Goal: Task Accomplishment & Management: Manage account settings

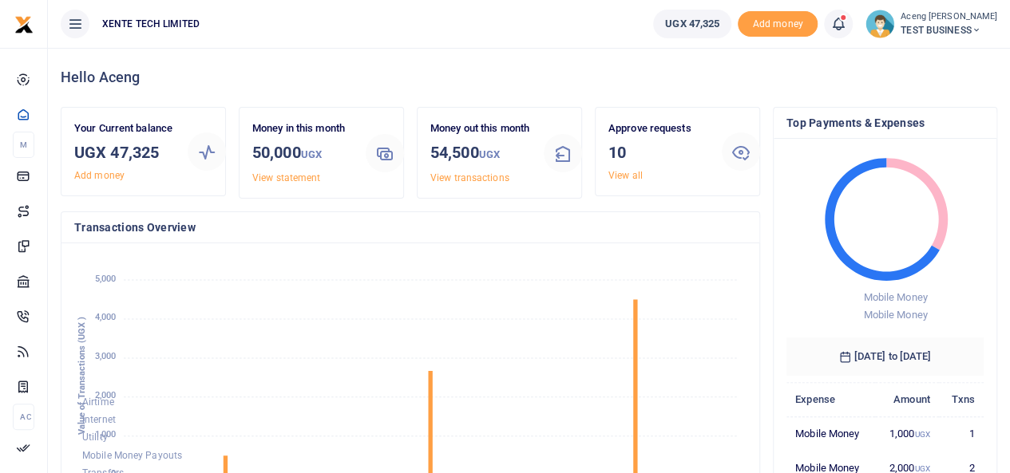
click at [937, 30] on span "TEST BUSINESS" at bounding box center [948, 30] width 97 height 14
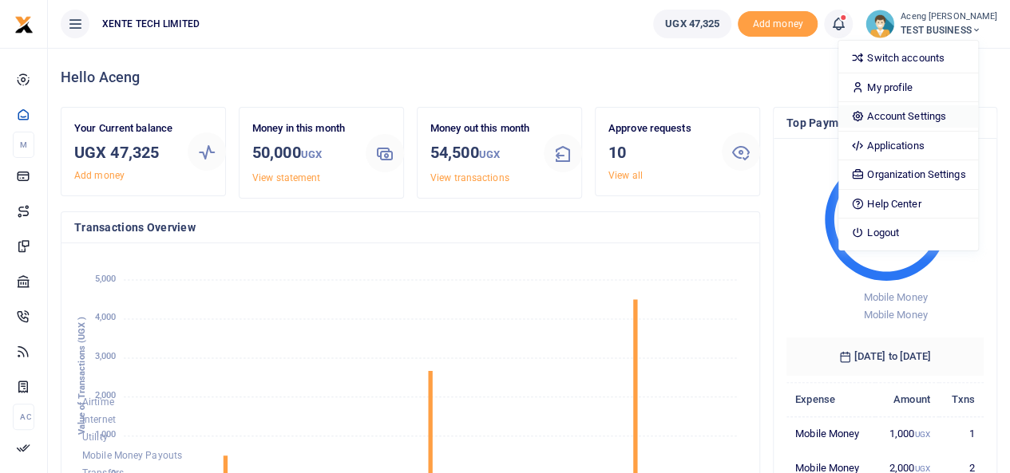
click at [899, 121] on link "Account Settings" at bounding box center [908, 116] width 140 height 22
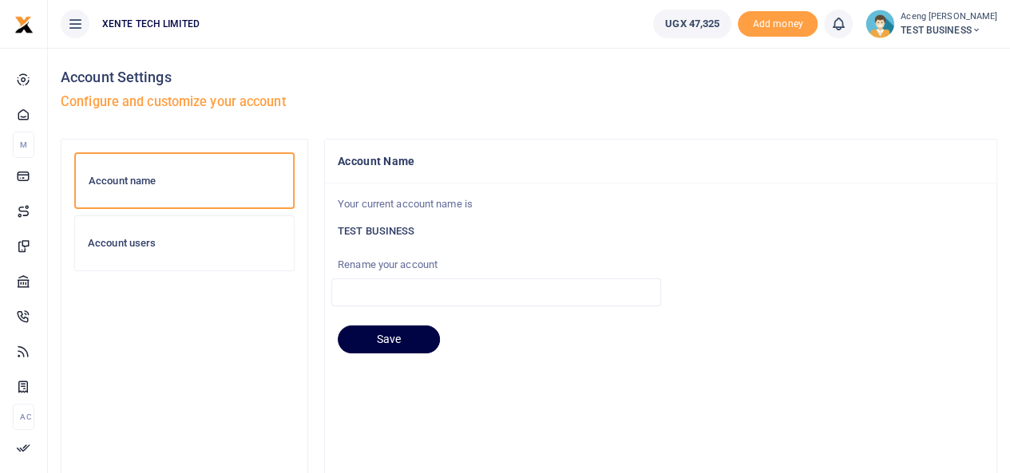
click at [134, 251] on div "Account users" at bounding box center [184, 243] width 219 height 54
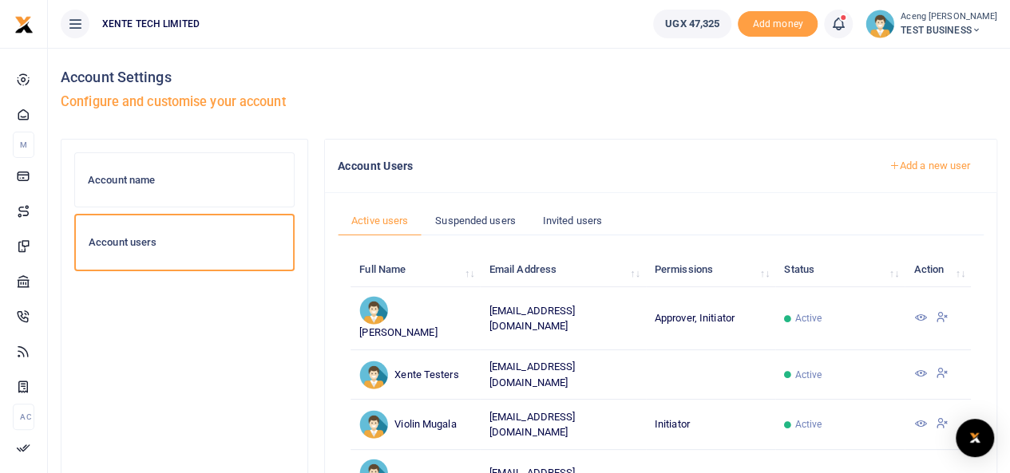
click at [915, 165] on link "Add a new user" at bounding box center [929, 165] width 109 height 27
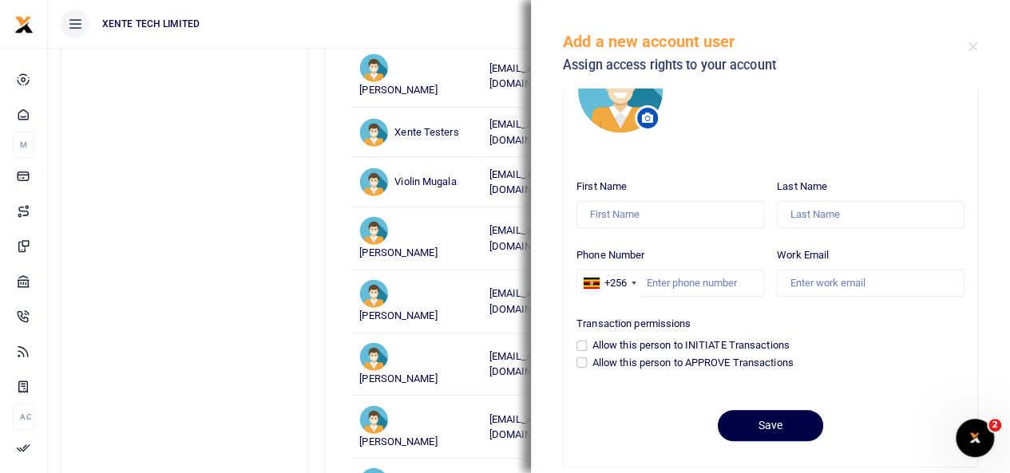
scroll to position [82, 0]
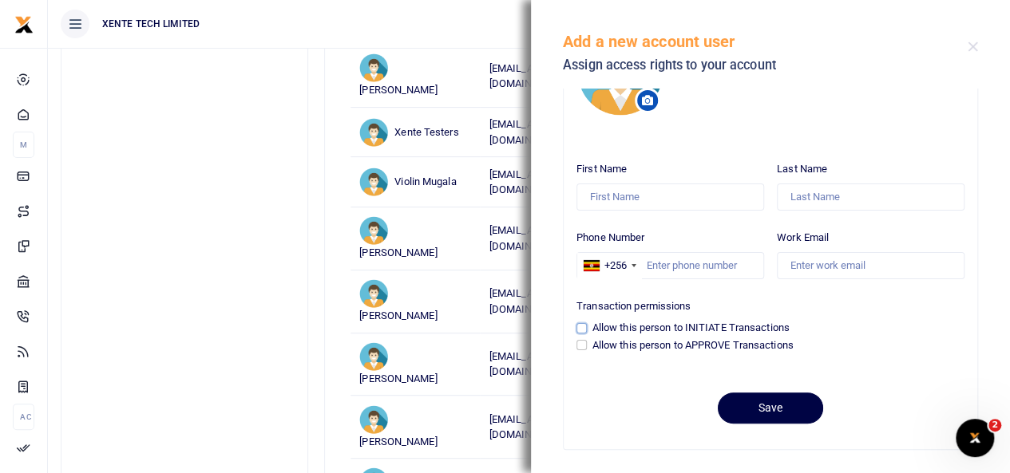
click at [579, 327] on input "Allow this person to INITIATE Transactions" at bounding box center [581, 328] width 10 height 10
checkbox input "true"
click at [579, 347] on input "Allow this person to APPROVE Transactions" at bounding box center [581, 345] width 10 height 10
checkbox input "true"
click at [579, 328] on input "Allow this person to INITIATE Transactions" at bounding box center [581, 328] width 10 height 10
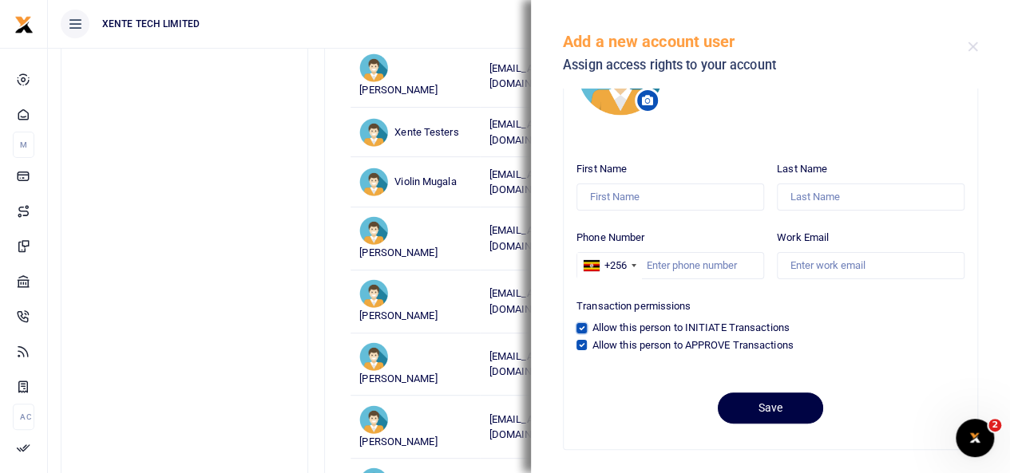
checkbox input "false"
click at [579, 344] on input "Allow this person to APPROVE Transactions" at bounding box center [581, 345] width 10 height 10
checkbox input "false"
click at [972, 50] on button "Close" at bounding box center [972, 47] width 10 height 10
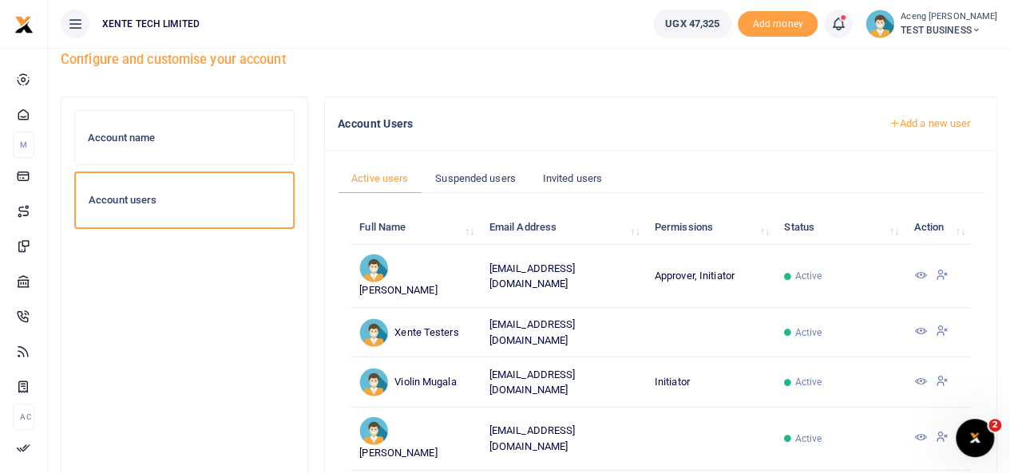
scroll to position [0, 0]
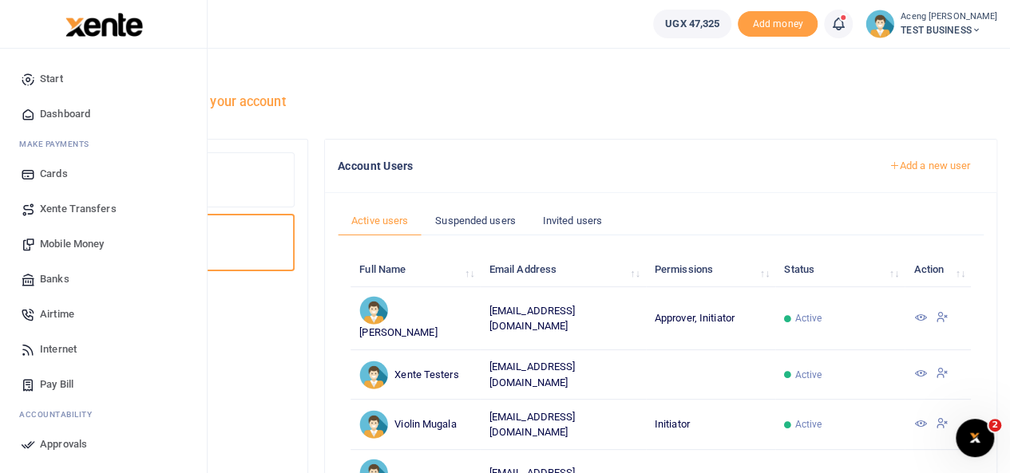
click at [84, 215] on span "Xente Transfers" at bounding box center [78, 209] width 77 height 16
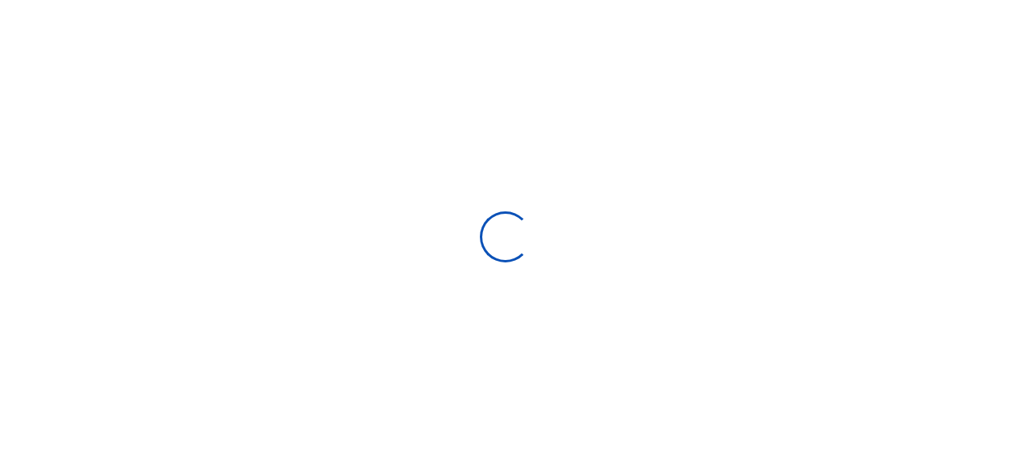
select select
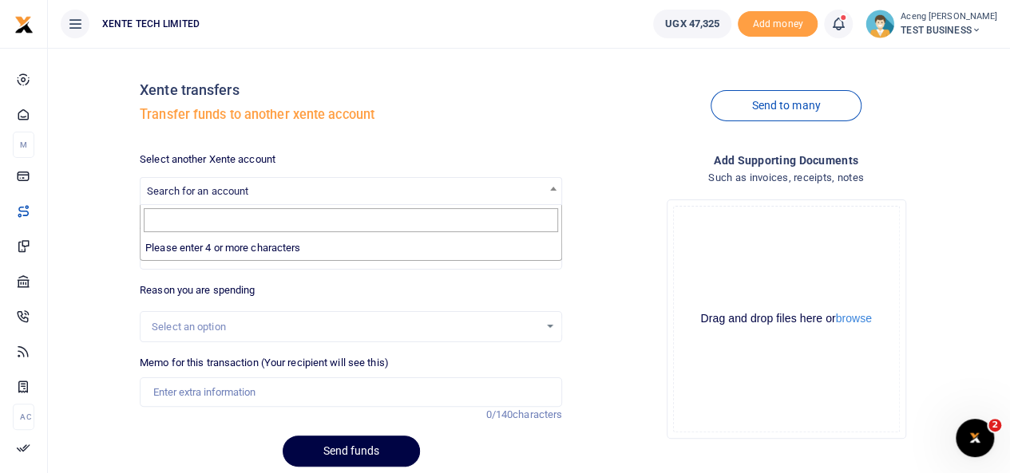
click at [167, 180] on span "Search for an account" at bounding box center [350, 190] width 421 height 25
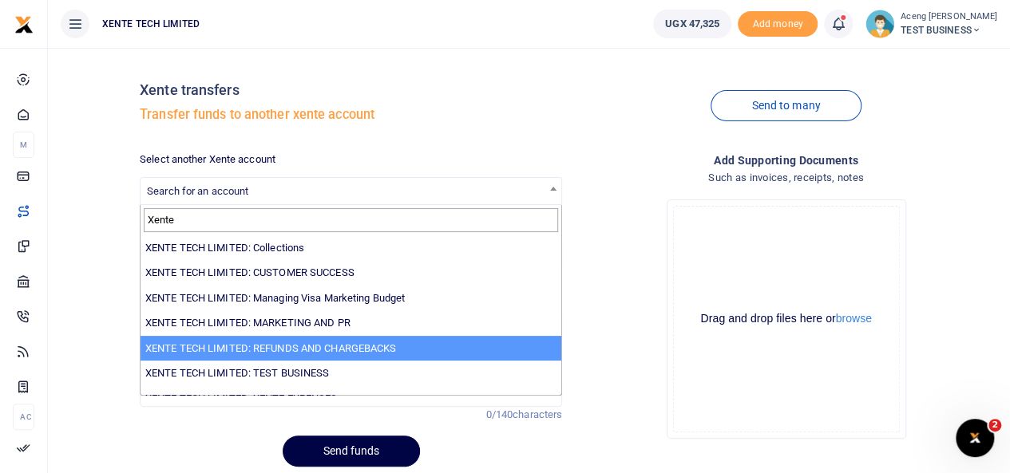
type input "Xente"
select select "3302"
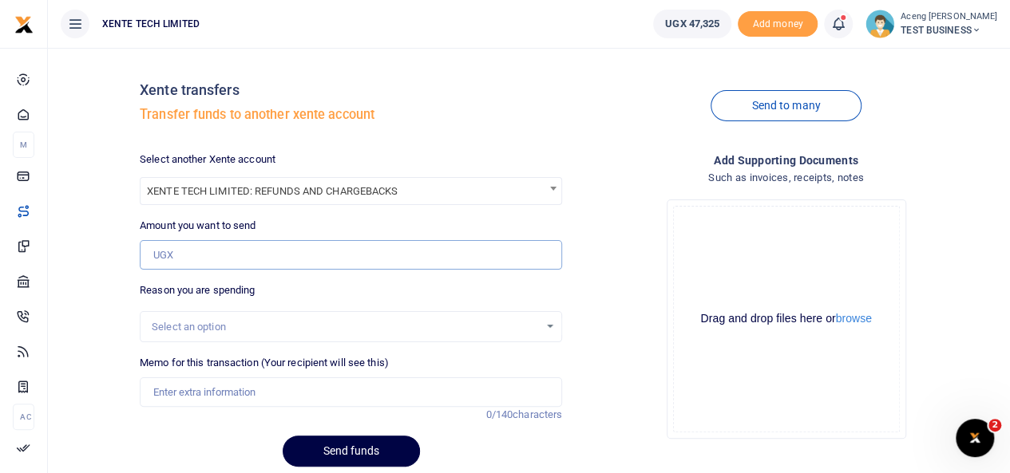
click at [193, 261] on input "Amount you want to send" at bounding box center [351, 255] width 422 height 30
type input "5,000"
click at [175, 335] on div "Select an option" at bounding box center [351, 327] width 422 height 32
click at [184, 392] on input "Memo for this transaction (Your recipient will see this)" at bounding box center [351, 393] width 422 height 30
type input "monthly expense"
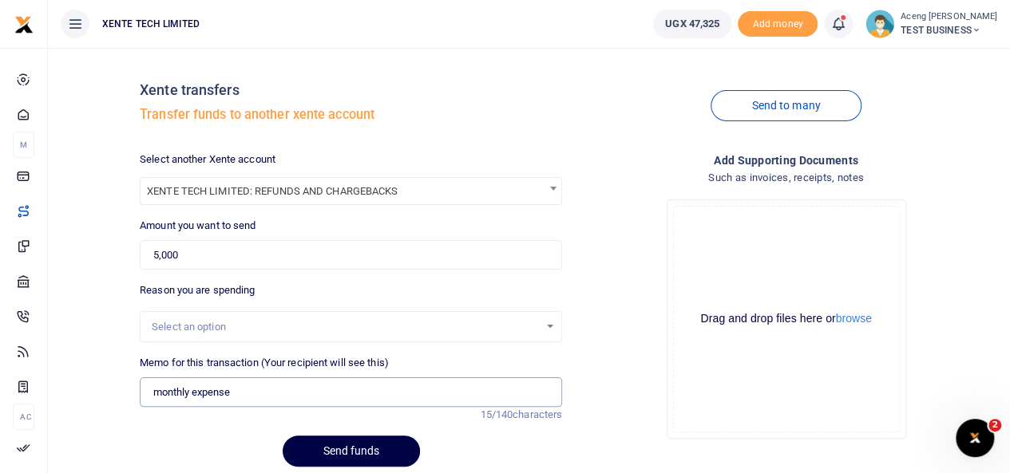
scroll to position [59, 0]
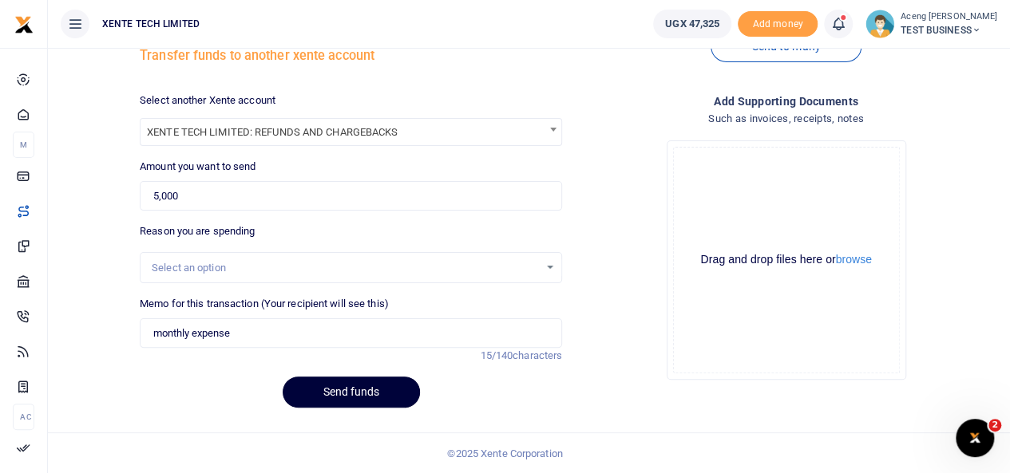
click at [366, 402] on button "Send funds" at bounding box center [351, 392] width 137 height 31
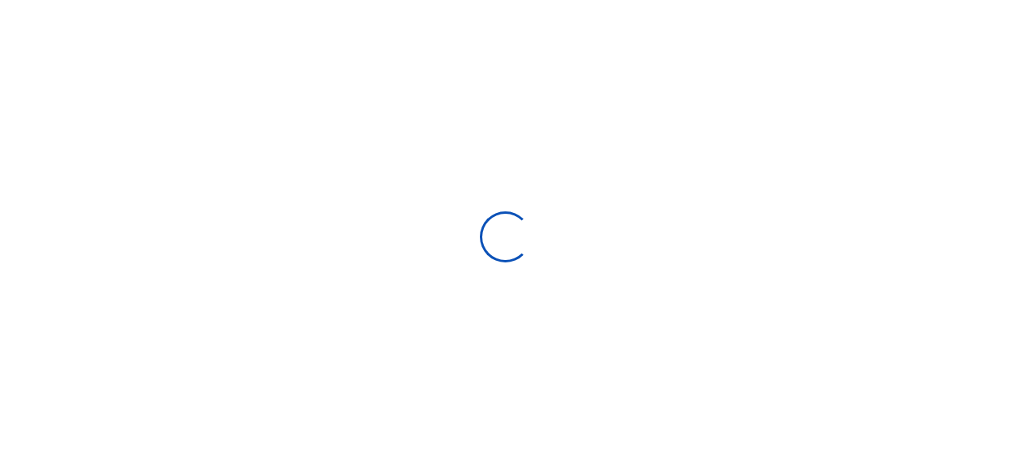
scroll to position [59, 0]
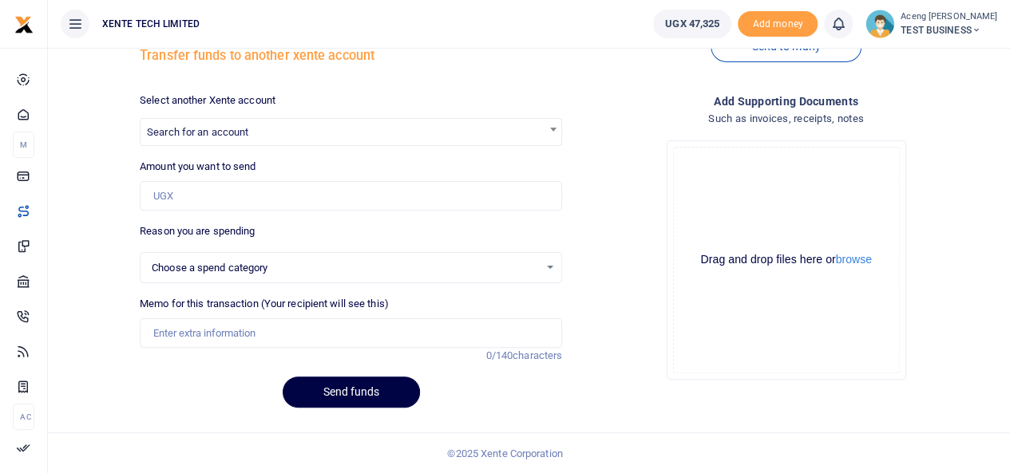
click at [959, 34] on span "TEST BUSINESS" at bounding box center [948, 30] width 97 height 14
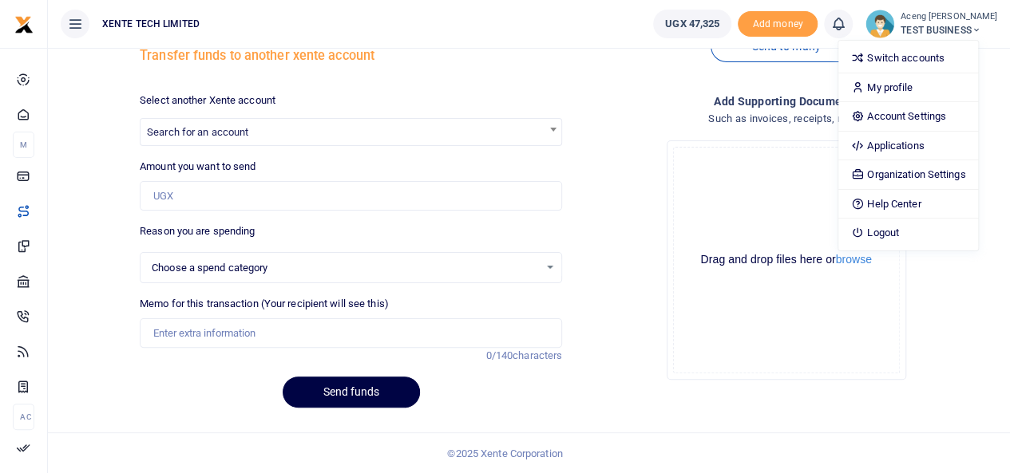
select select
click at [922, 54] on link "Switch accounts" at bounding box center [908, 58] width 140 height 22
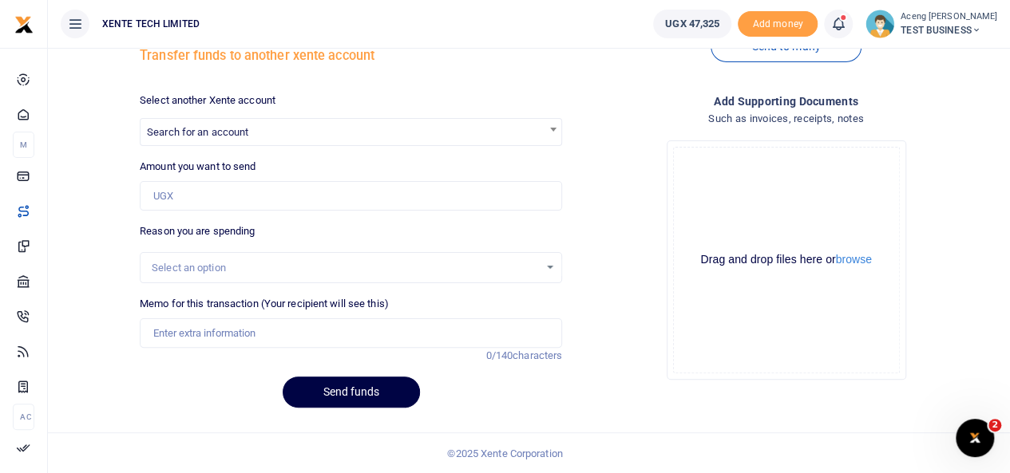
scroll to position [0, 0]
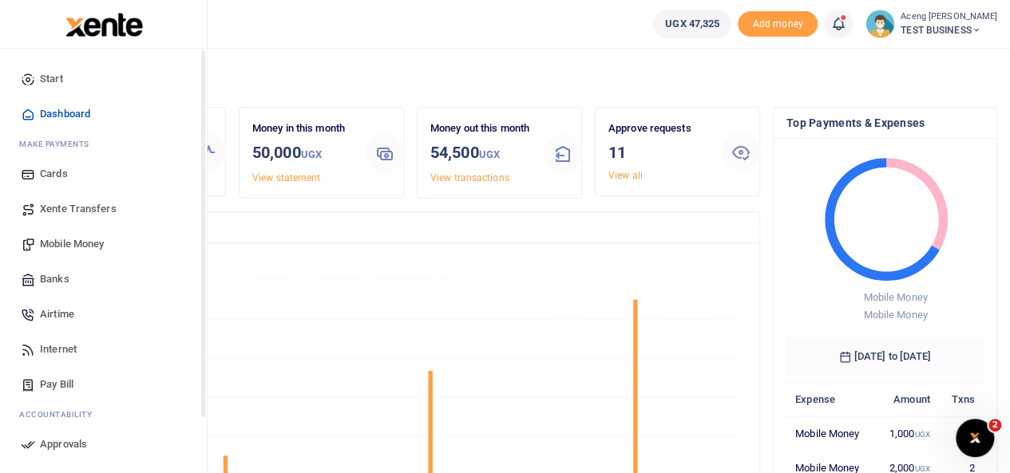
click at [65, 215] on span "Xente Transfers" at bounding box center [78, 209] width 77 height 16
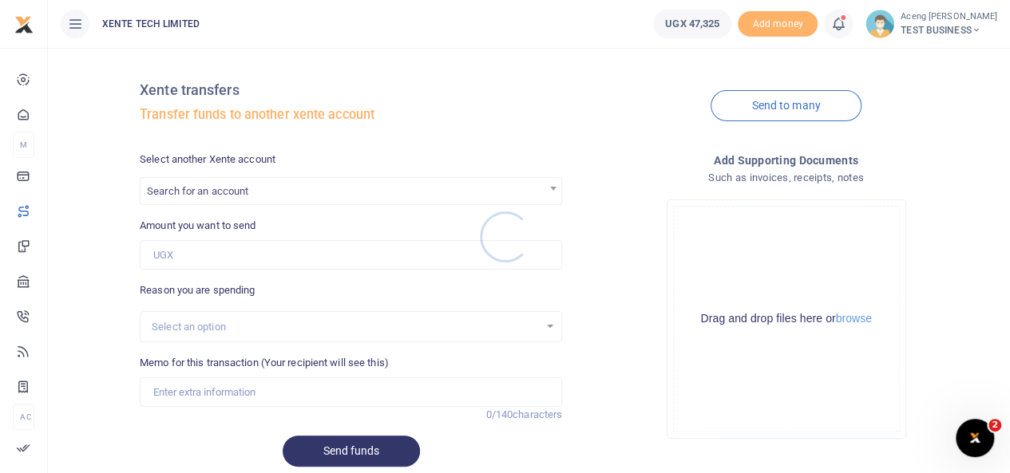
click at [212, 194] on div at bounding box center [505, 236] width 1010 height 473
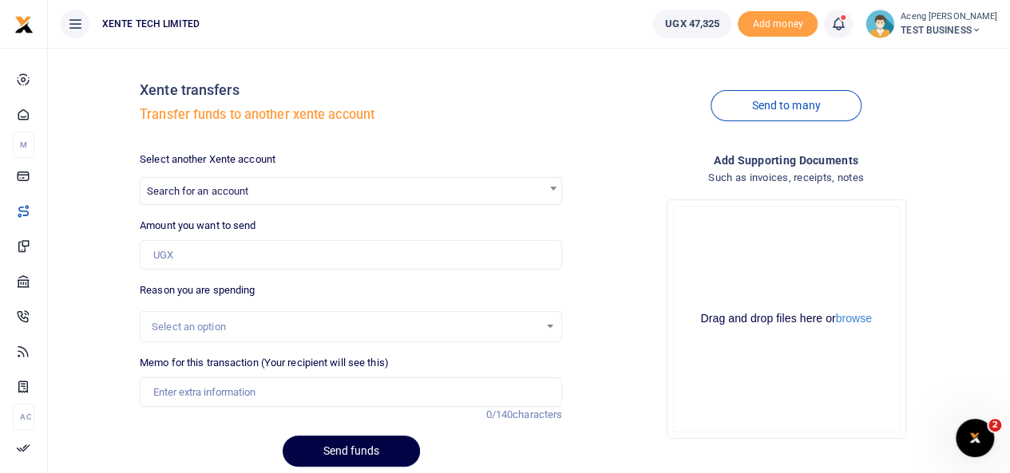
click at [212, 194] on span "Search for an account" at bounding box center [197, 191] width 101 height 12
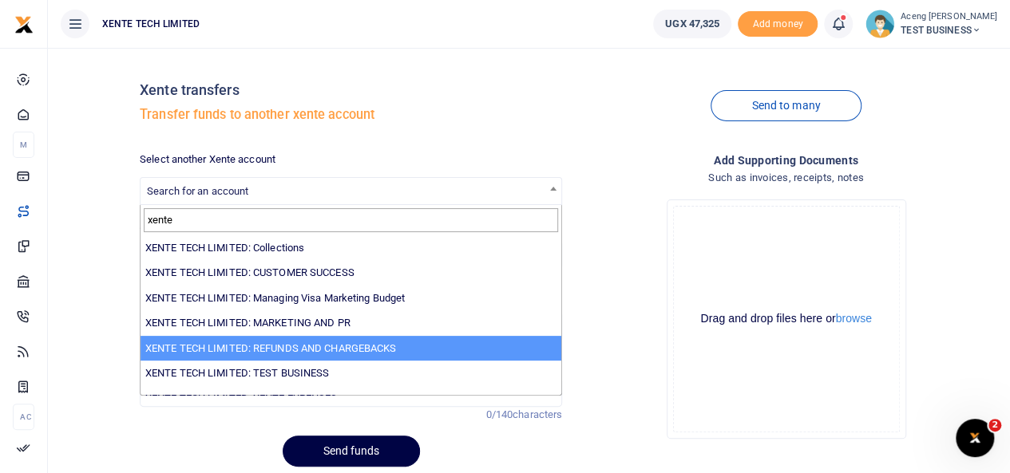
type input "xente"
select select "3302"
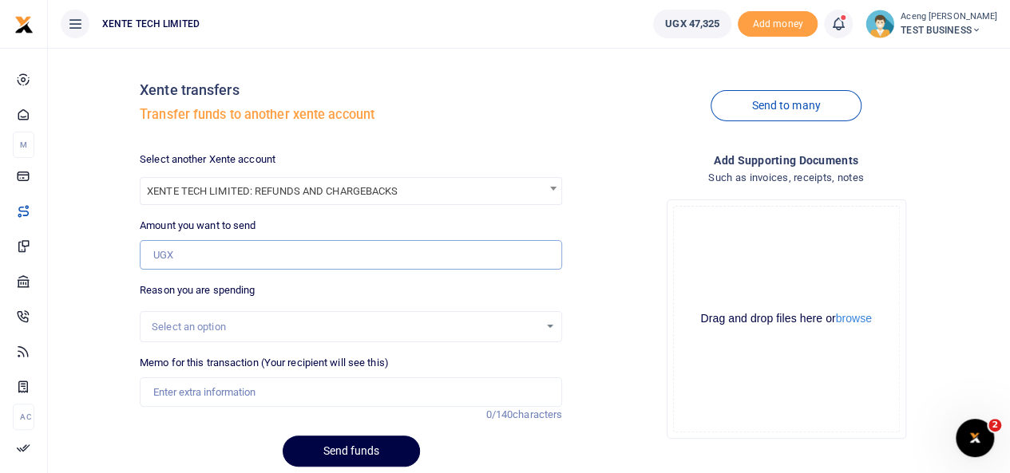
click at [185, 253] on input "Amount you want to send" at bounding box center [351, 255] width 422 height 30
type input "5,000"
click at [220, 326] on div "Select an option" at bounding box center [345, 327] width 387 height 16
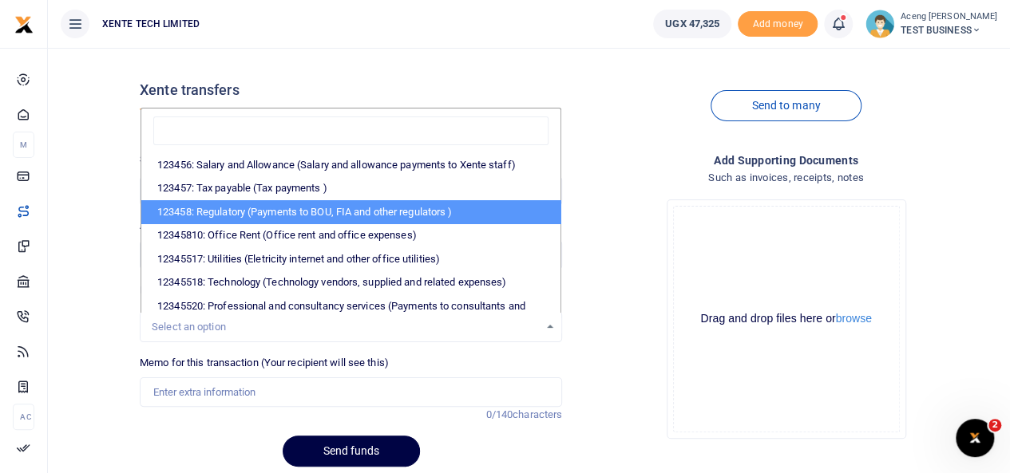
click at [529, 43] on ul "XENTE TECH LIMITED" at bounding box center [344, 24] width 592 height 48
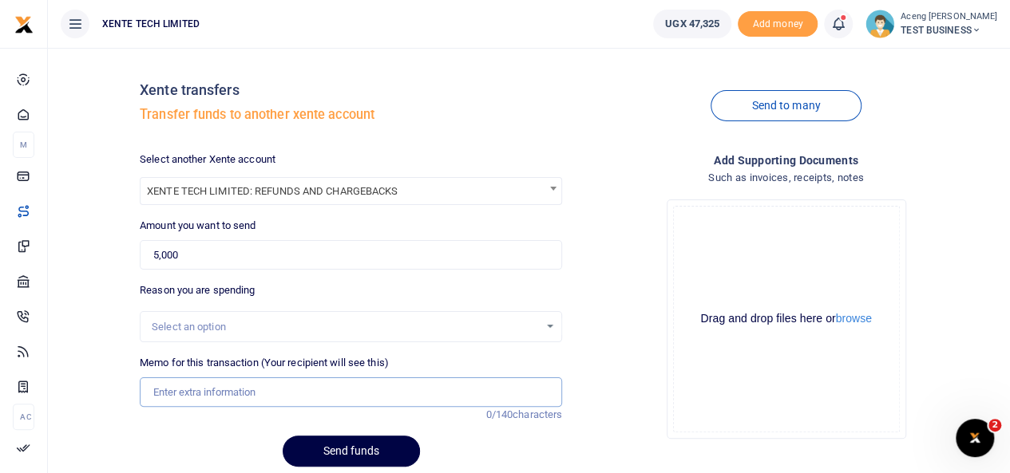
click at [172, 394] on input "Memo for this transaction (Your recipient will see this)" at bounding box center [351, 393] width 422 height 30
type input "monthly expense"
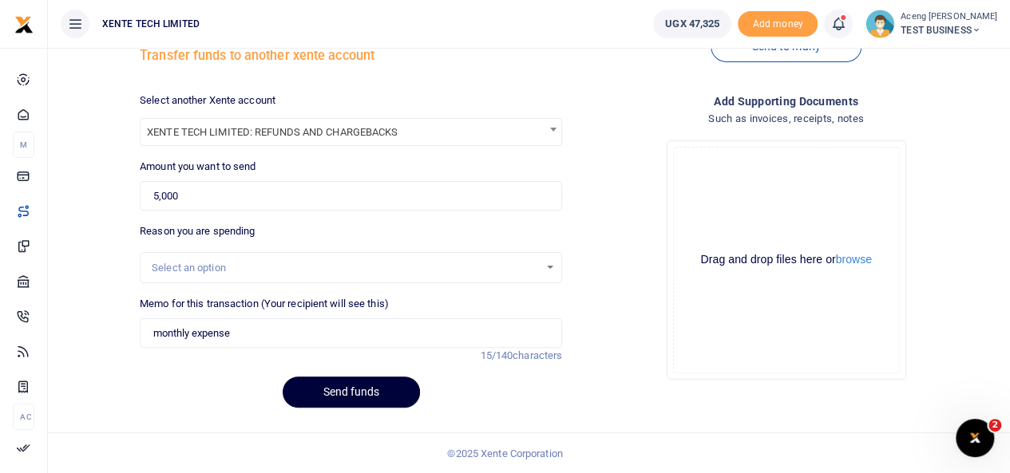
click at [338, 394] on button "Send funds" at bounding box center [351, 392] width 137 height 31
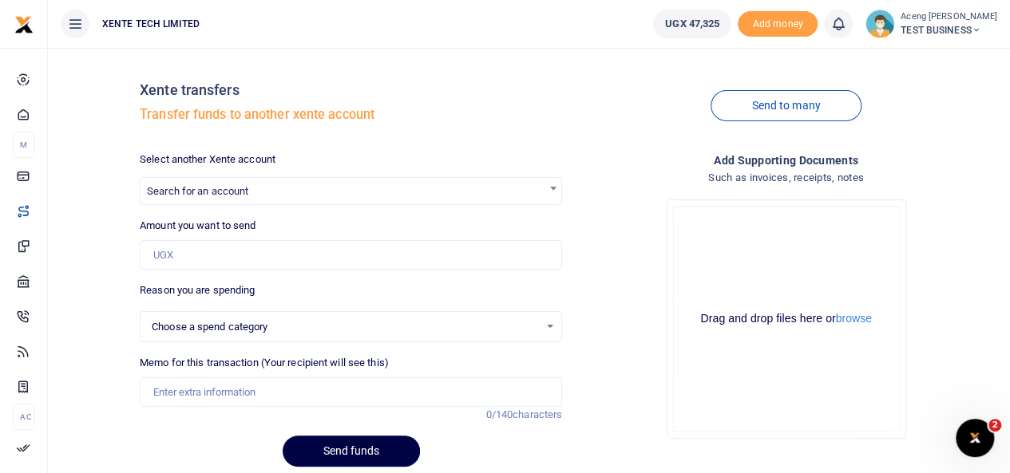
select select
click at [846, 31] on icon at bounding box center [838, 24] width 16 height 18
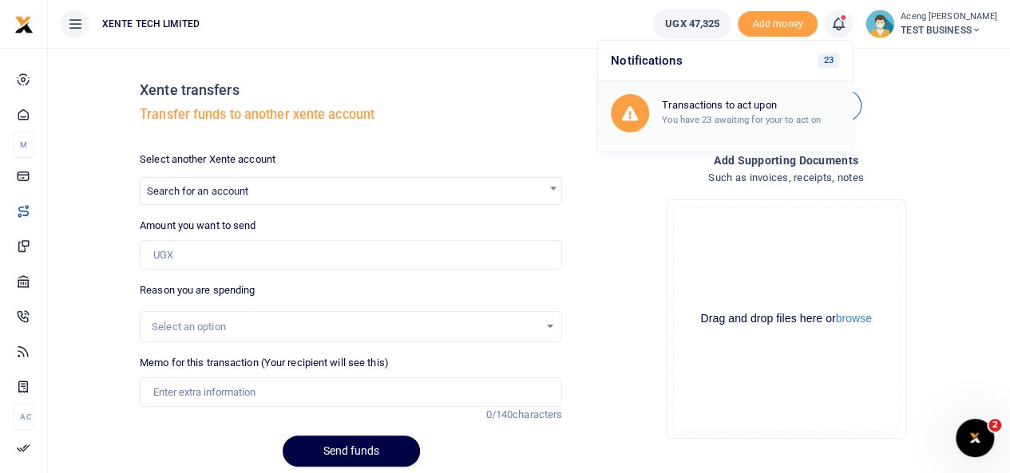
click at [767, 105] on h6 "Transactions to act upon" at bounding box center [750, 105] width 177 height 13
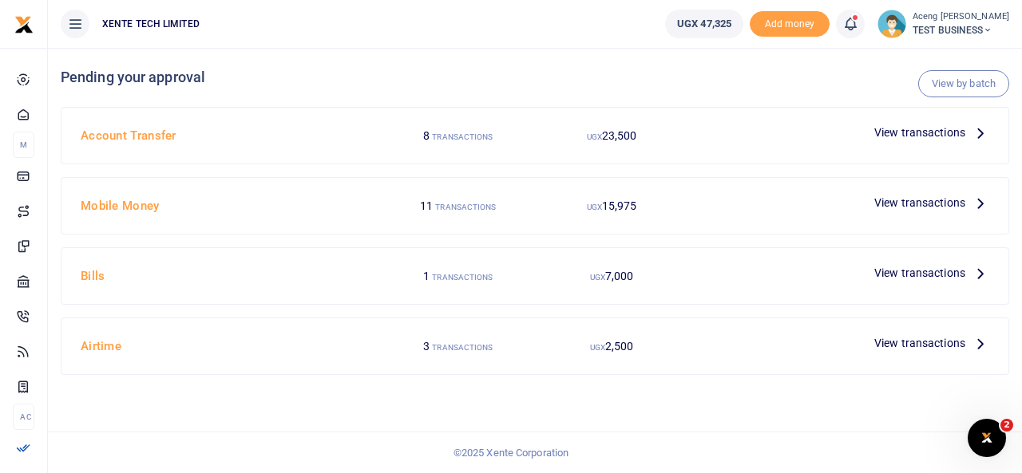
click at [901, 132] on span "View transactions" at bounding box center [919, 133] width 91 height 18
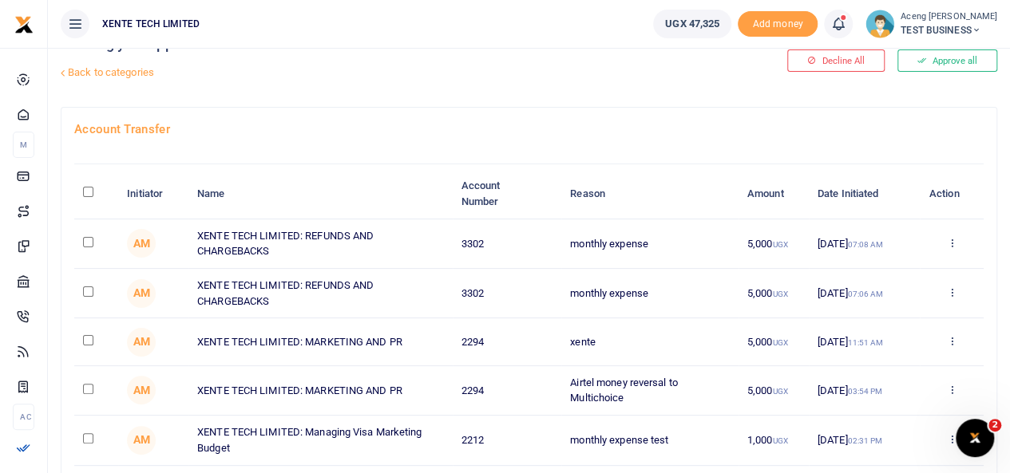
scroll to position [29, 0]
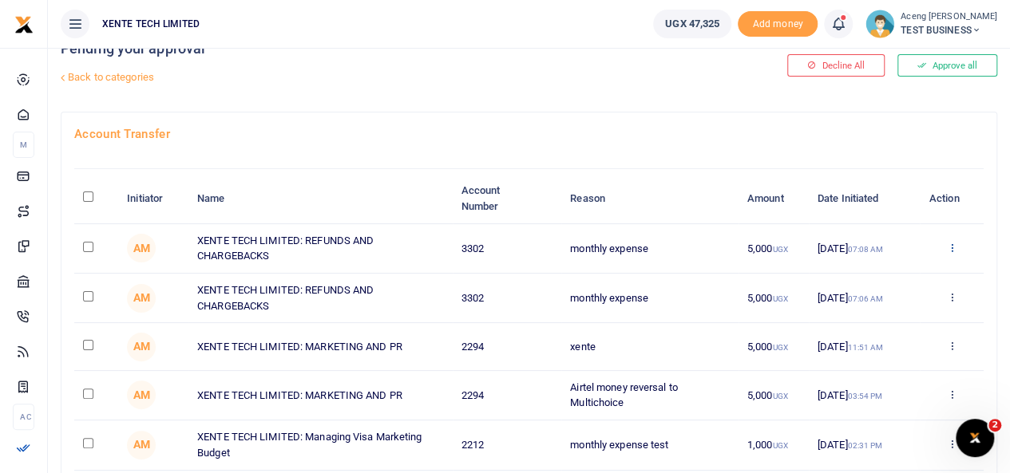
click at [948, 249] on icon at bounding box center [951, 247] width 10 height 11
click at [875, 275] on link "Approve" at bounding box center [892, 274] width 126 height 22
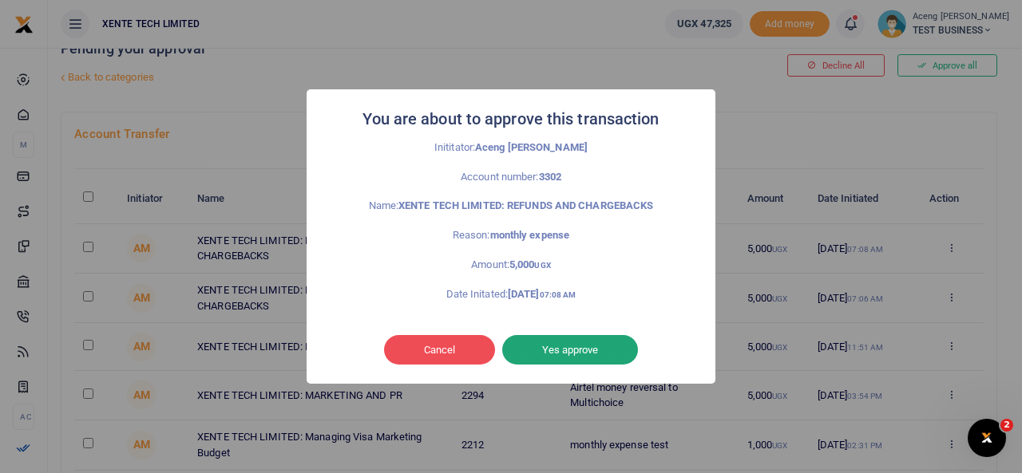
click at [539, 355] on button "Yes approve" at bounding box center [570, 350] width 136 height 30
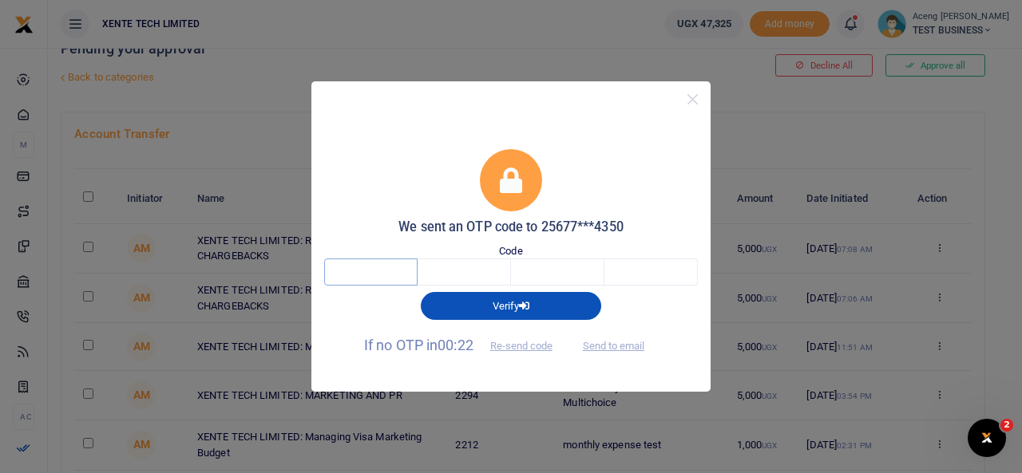
click at [345, 273] on input "text" at bounding box center [370, 272] width 93 height 27
click at [695, 101] on button "Close" at bounding box center [692, 99] width 23 height 23
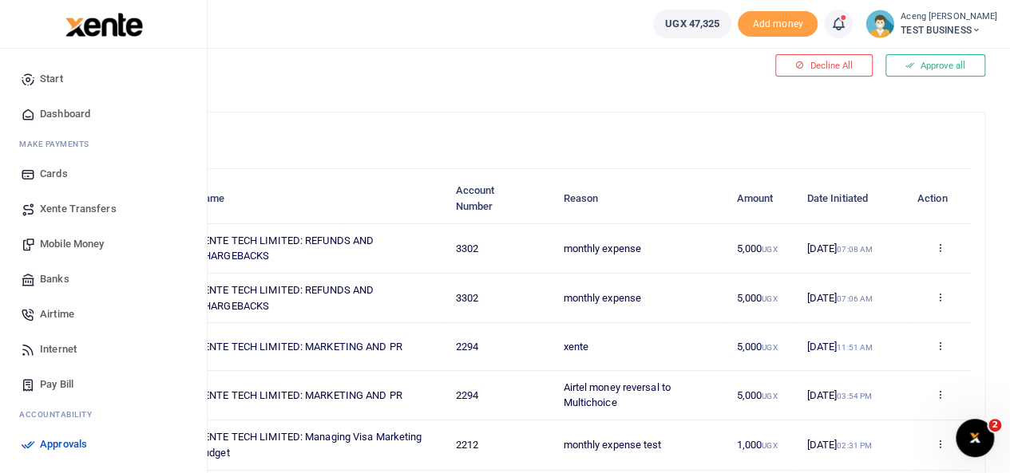
click at [69, 243] on span "Mobile Money" at bounding box center [72, 244] width 64 height 16
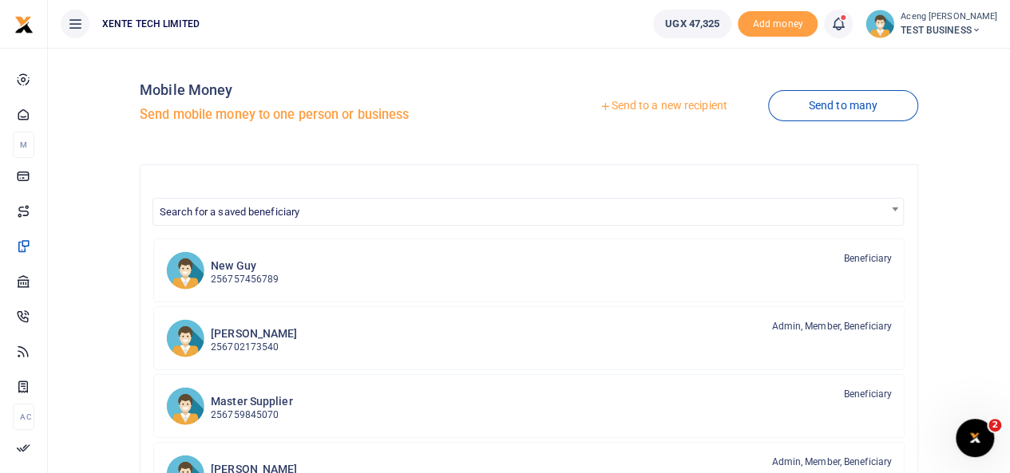
click at [651, 106] on link "Send to a new recipient" at bounding box center [663, 106] width 208 height 29
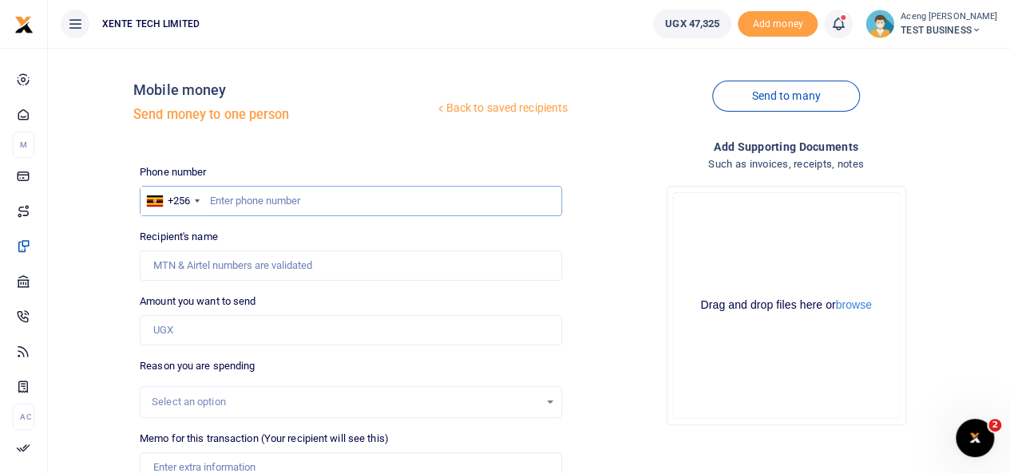
click at [251, 188] on input "text" at bounding box center [351, 201] width 422 height 30
type input "772644350"
type input "Monica Aceng"
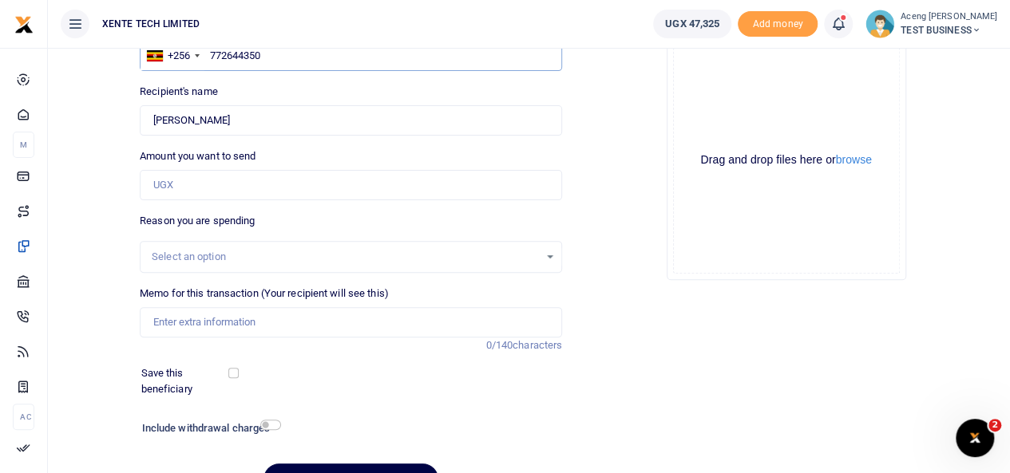
scroll to position [147, 0]
type input "772644350"
click at [179, 176] on input "Amount you want to send" at bounding box center [351, 183] width 422 height 30
type input "5,000"
click at [182, 324] on input "Memo for this transaction (Your recipient will see this)" at bounding box center [351, 321] width 422 height 30
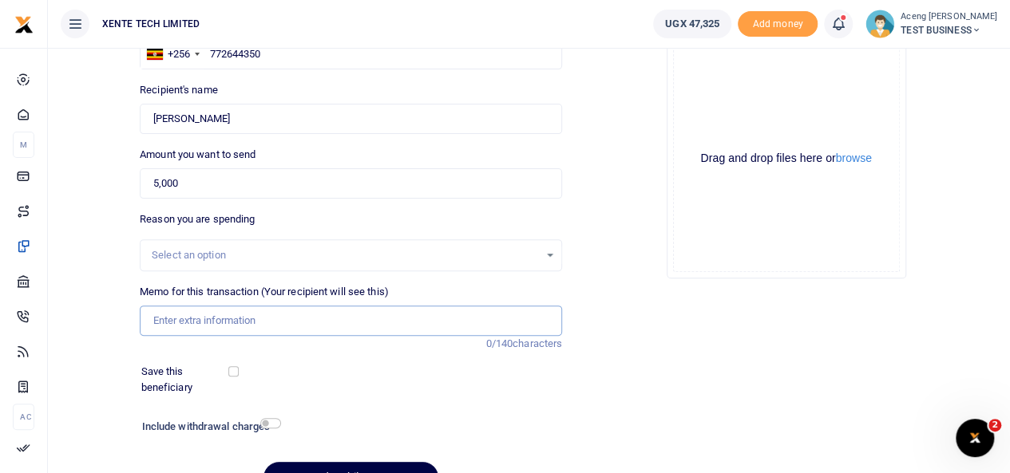
type input "monthly expense test"
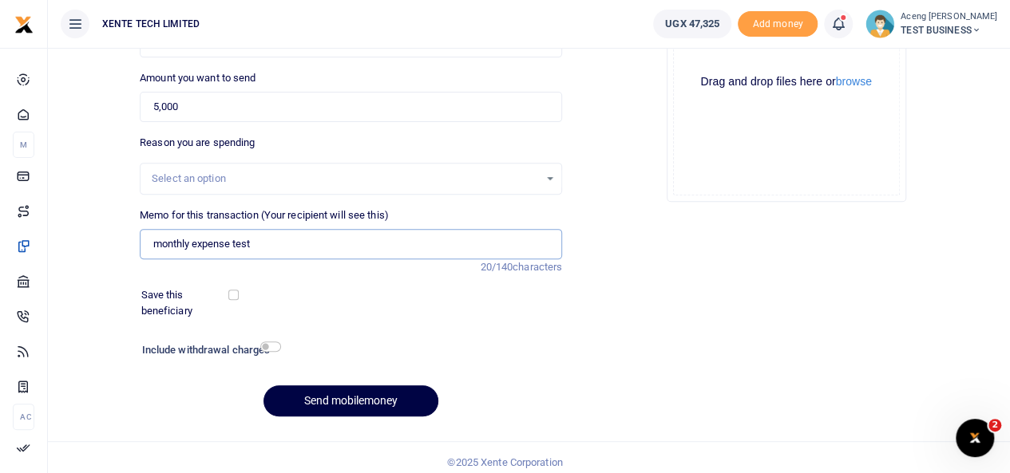
scroll to position [231, 0]
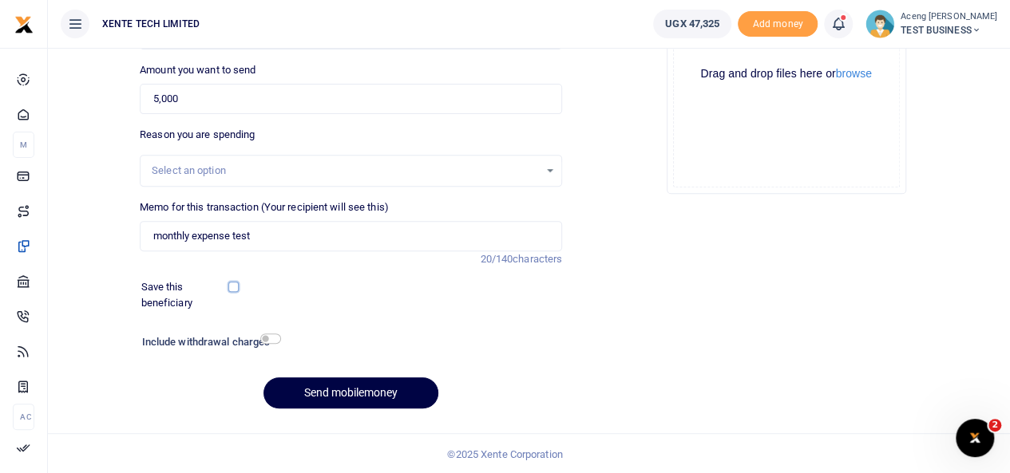
click at [233, 290] on input "checkbox" at bounding box center [233, 287] width 10 height 10
checkbox input "false"
click at [274, 339] on input "checkbox" at bounding box center [270, 339] width 21 height 10
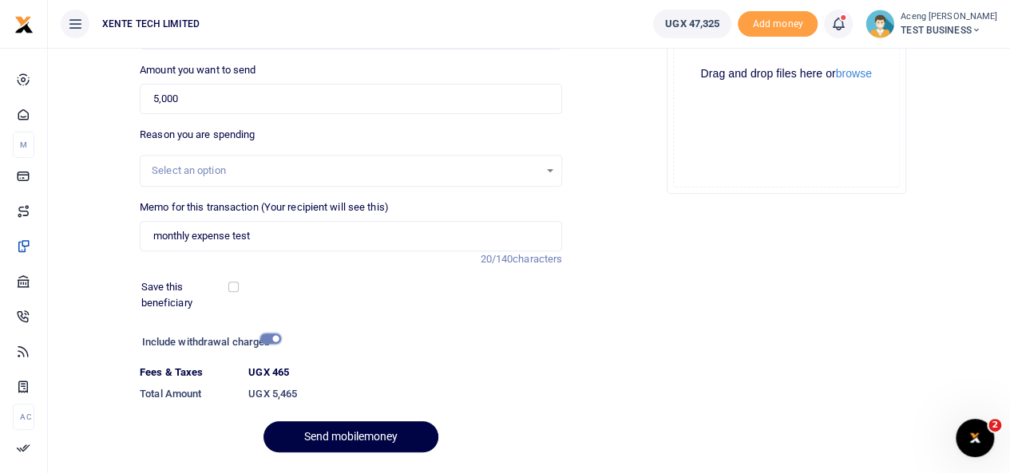
click at [274, 339] on input "checkbox" at bounding box center [270, 339] width 21 height 10
checkbox input "false"
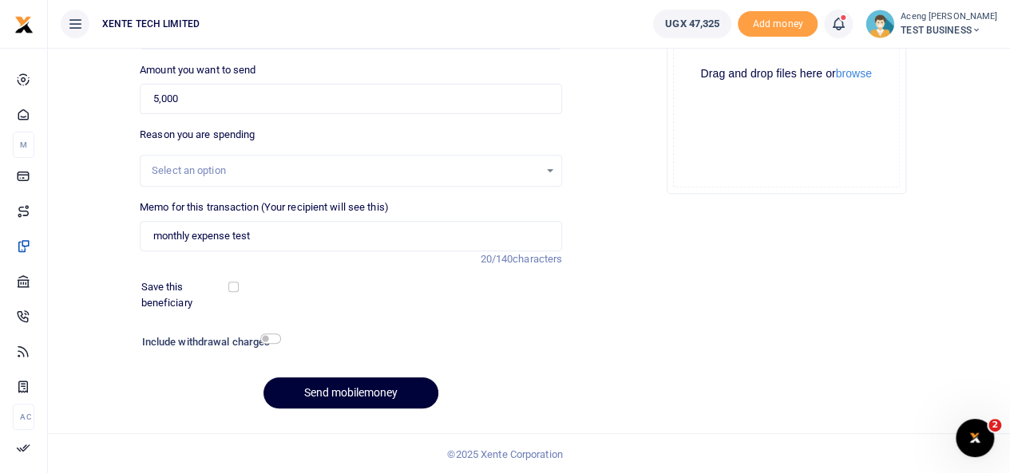
click at [346, 387] on button "Send mobilemoney" at bounding box center [350, 393] width 175 height 31
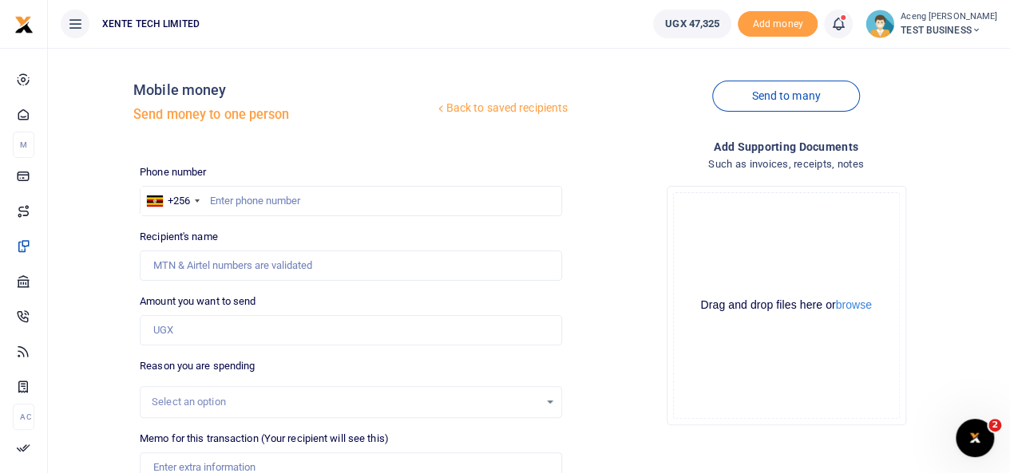
click at [846, 30] on icon at bounding box center [838, 24] width 16 height 18
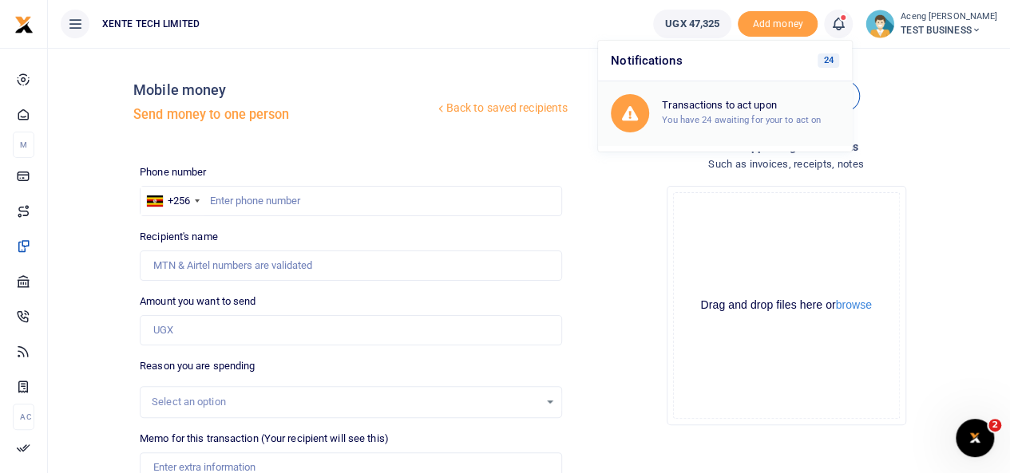
click at [729, 121] on small "You have 24 awaiting for your to act on" at bounding box center [741, 119] width 159 height 11
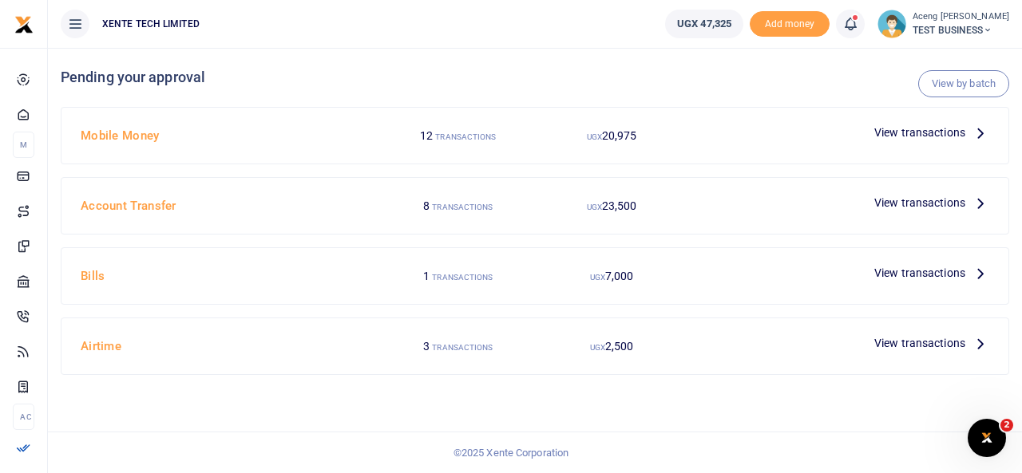
click at [948, 127] on span "View transactions" at bounding box center [919, 133] width 91 height 18
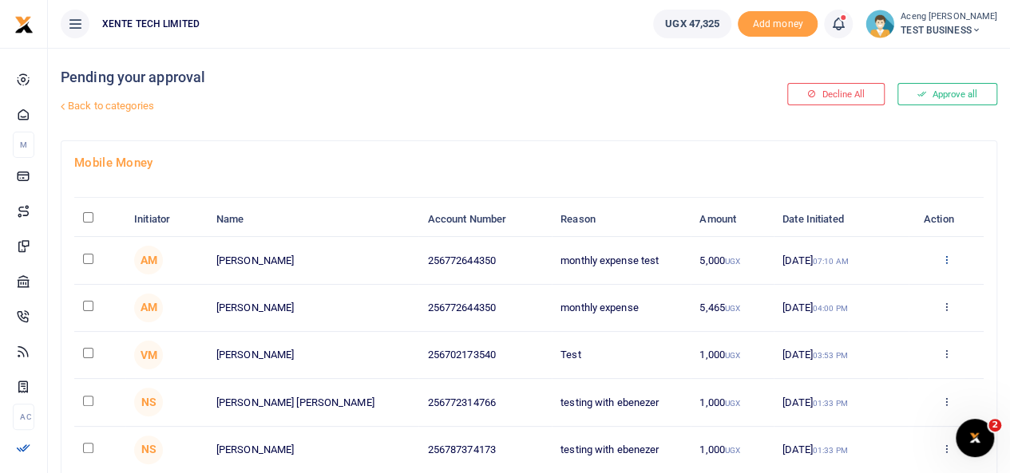
click at [941, 259] on icon at bounding box center [945, 259] width 10 height 11
click at [841, 293] on link "Approve" at bounding box center [888, 286] width 126 height 22
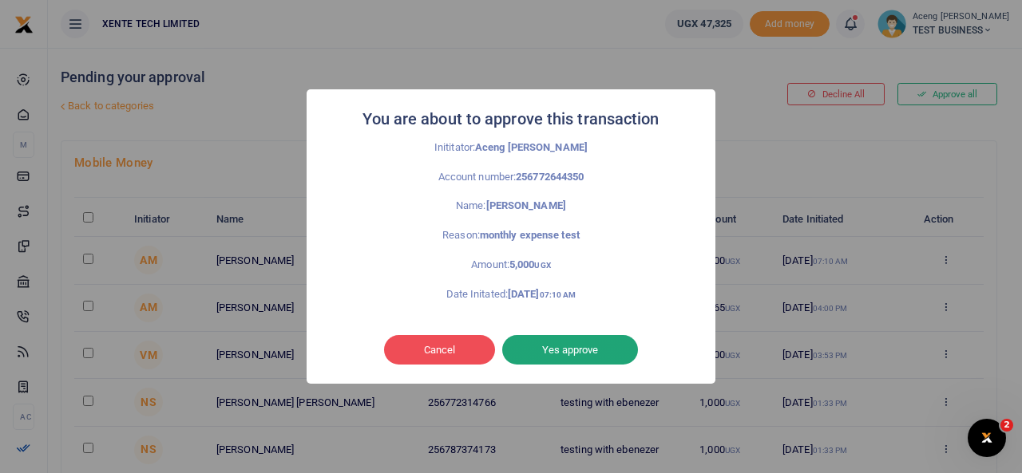
click at [572, 350] on button "Yes approve" at bounding box center [570, 350] width 136 height 30
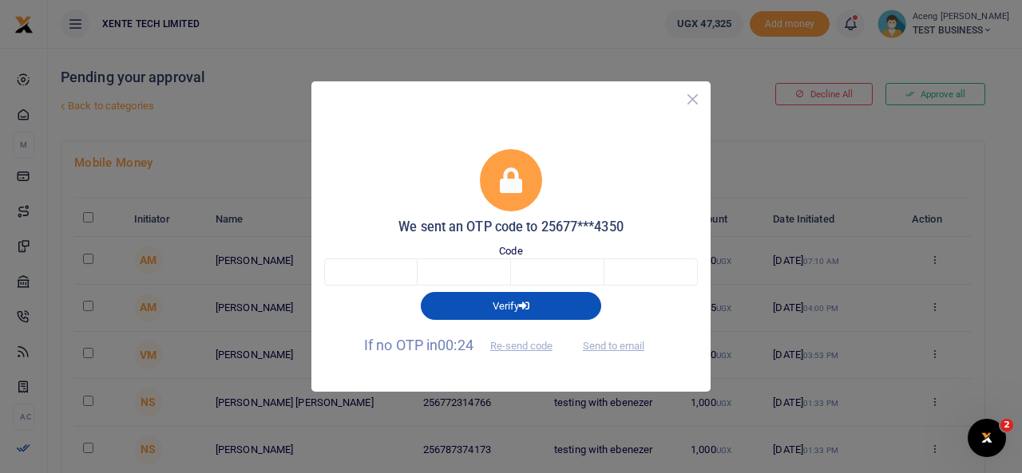
click at [690, 105] on button "Close" at bounding box center [692, 99] width 23 height 23
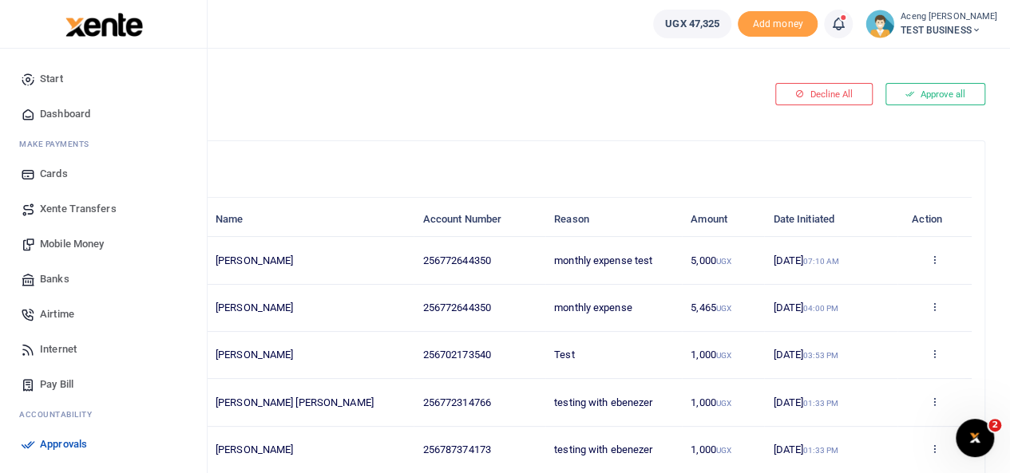
click at [53, 251] on link "Mobile Money" at bounding box center [103, 244] width 181 height 35
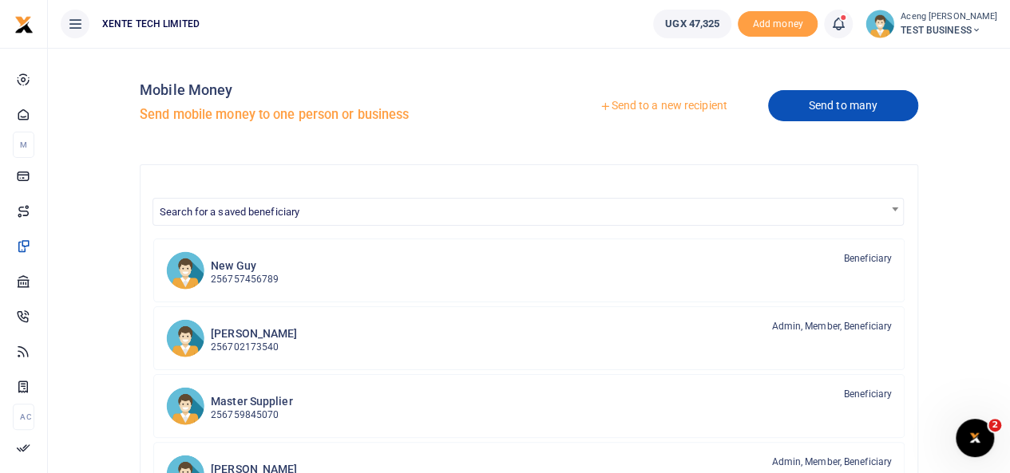
drag, startPoint x: 856, startPoint y: 124, endPoint x: 827, endPoint y: 107, distance: 33.3
click at [827, 107] on div "Send to a new recipient Send to many" at bounding box center [725, 106] width 395 height 91
click at [827, 107] on link "Send to many" at bounding box center [843, 105] width 150 height 31
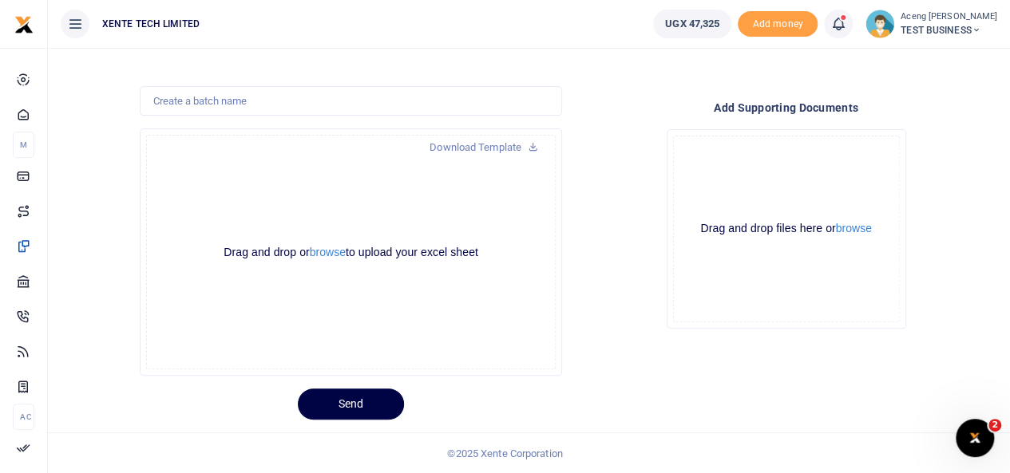
scroll to position [20, 0]
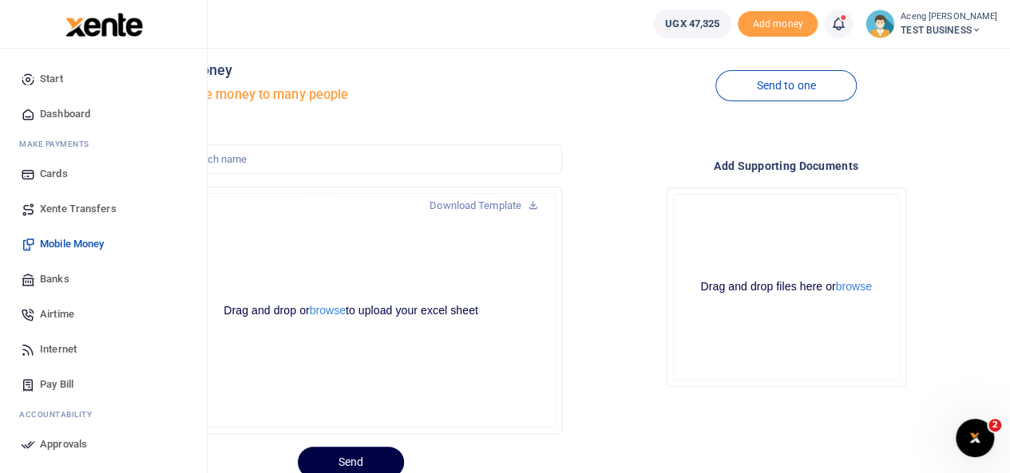
click at [62, 281] on span "Banks" at bounding box center [55, 279] width 30 height 16
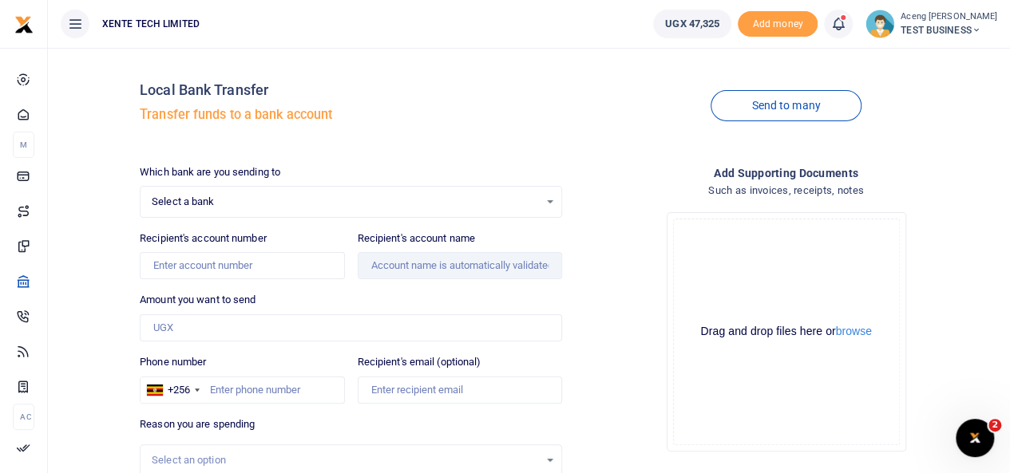
click at [246, 191] on div "Select a bank Select an option... Select a bank ABC Bank Absa Bank Uganda Ltd B…" at bounding box center [351, 202] width 422 height 32
click at [303, 194] on span "Select a bank" at bounding box center [345, 202] width 387 height 16
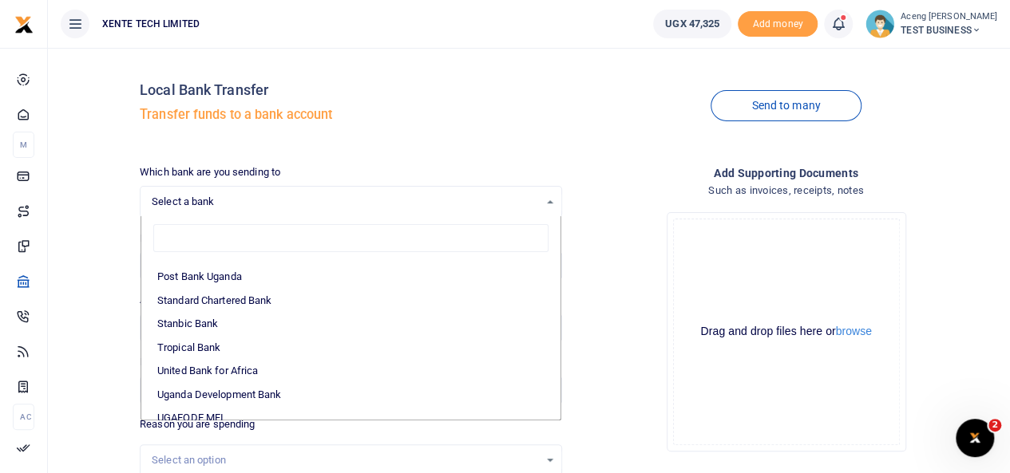
scroll to position [476, 0]
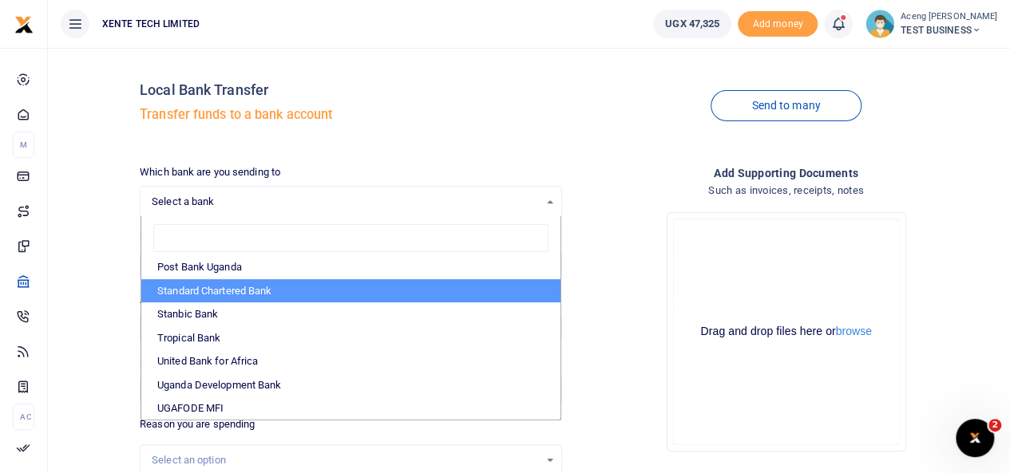
click at [196, 288] on li "Standard Chartered Bank" at bounding box center [350, 291] width 419 height 24
select select "STAN"
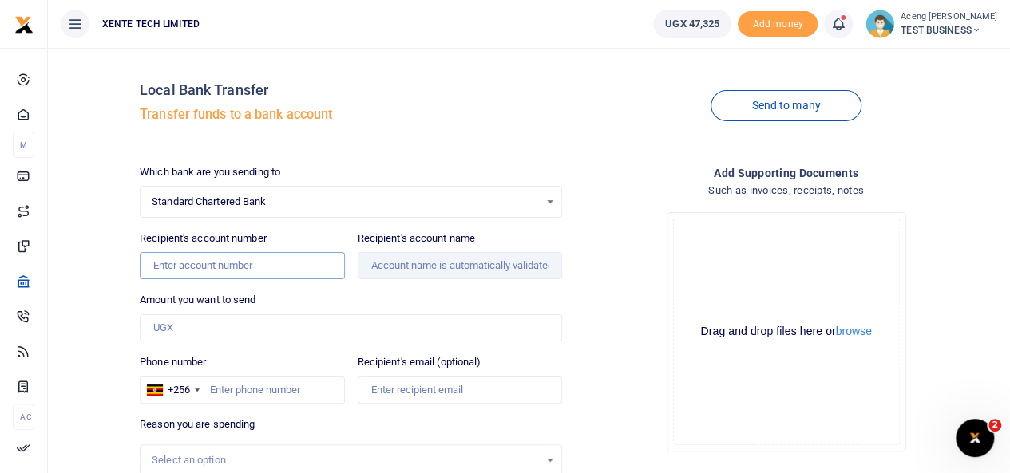
click at [193, 273] on input "Recipient's account number" at bounding box center [242, 265] width 204 height 27
click at [515, 98] on h4 "Local Bank Transfer" at bounding box center [351, 90] width 422 height 18
click at [222, 326] on input "Amount you want to send" at bounding box center [351, 328] width 422 height 27
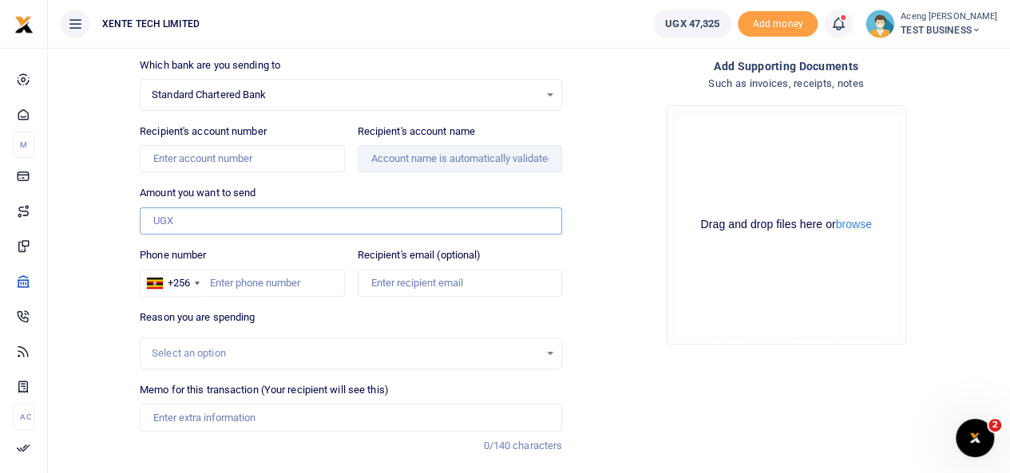
scroll to position [0, 0]
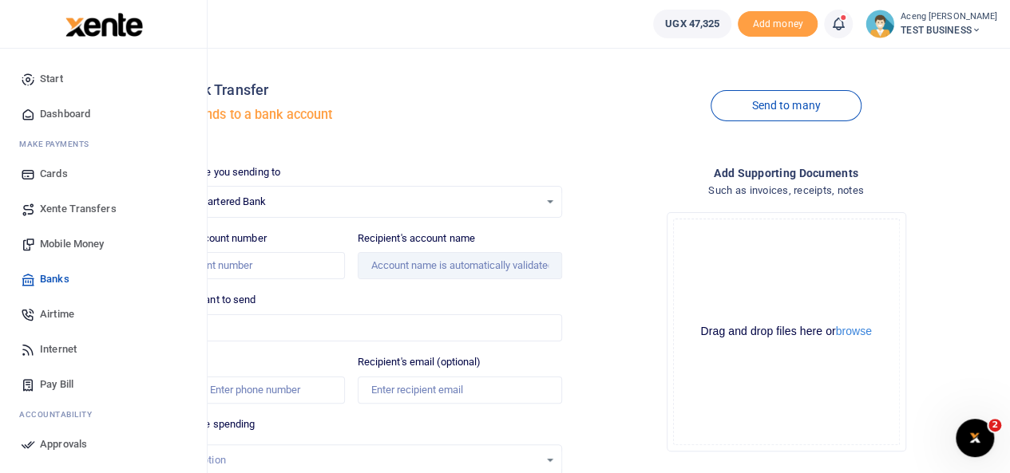
click at [42, 317] on span "Airtime" at bounding box center [57, 315] width 34 height 16
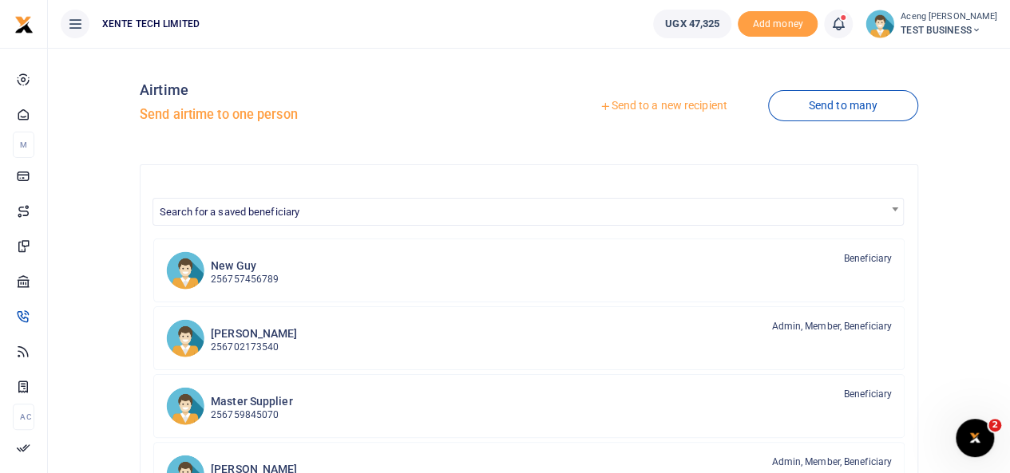
click at [639, 102] on link "Send to a new recipient" at bounding box center [663, 106] width 208 height 29
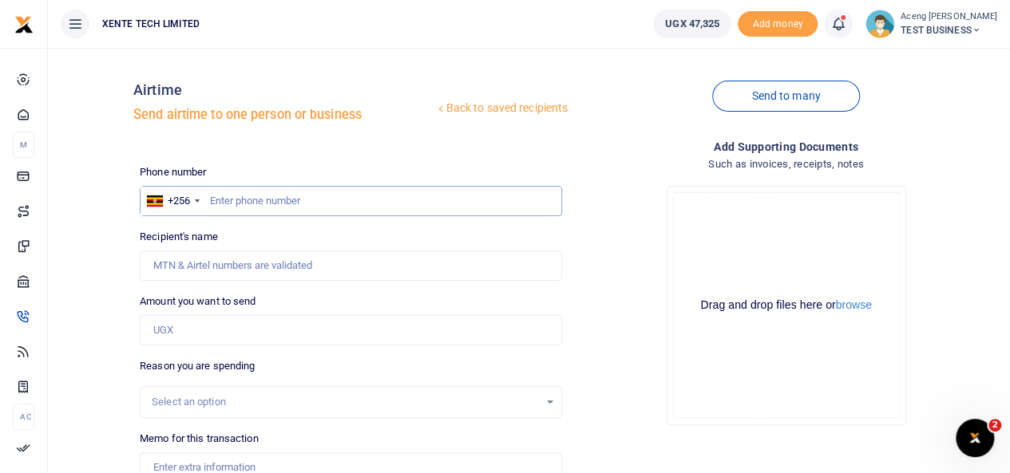
click at [232, 200] on input "text" at bounding box center [351, 201] width 422 height 30
type input "772644350"
type input "Monica Aceng"
type input "772644350"
click at [172, 331] on input "Amount you want to send" at bounding box center [351, 330] width 422 height 30
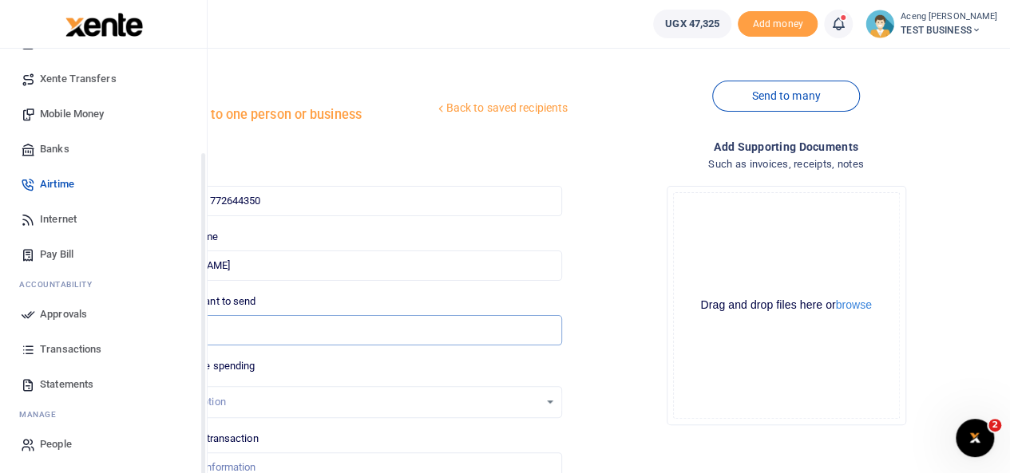
scroll to position [131, 0]
click at [64, 224] on span "Internet" at bounding box center [58, 219] width 37 height 16
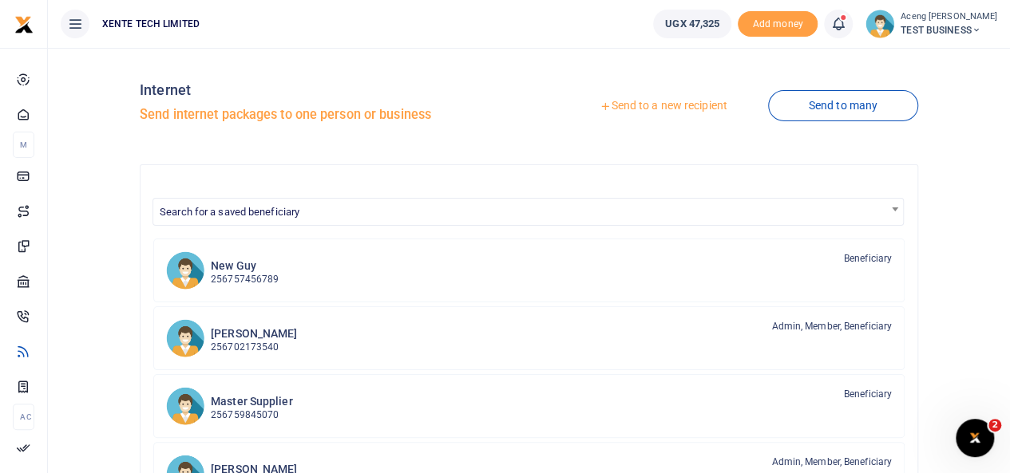
click at [683, 101] on link "Send to a new recipient" at bounding box center [663, 106] width 208 height 29
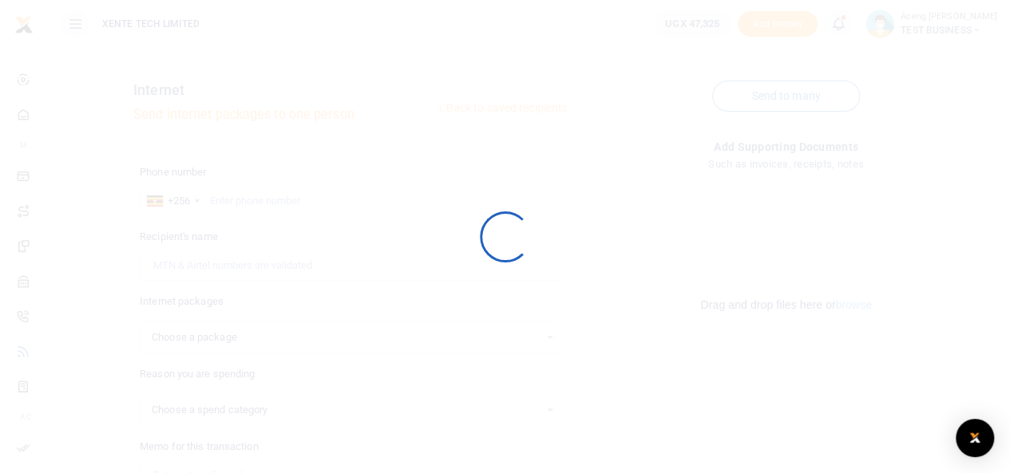
select select
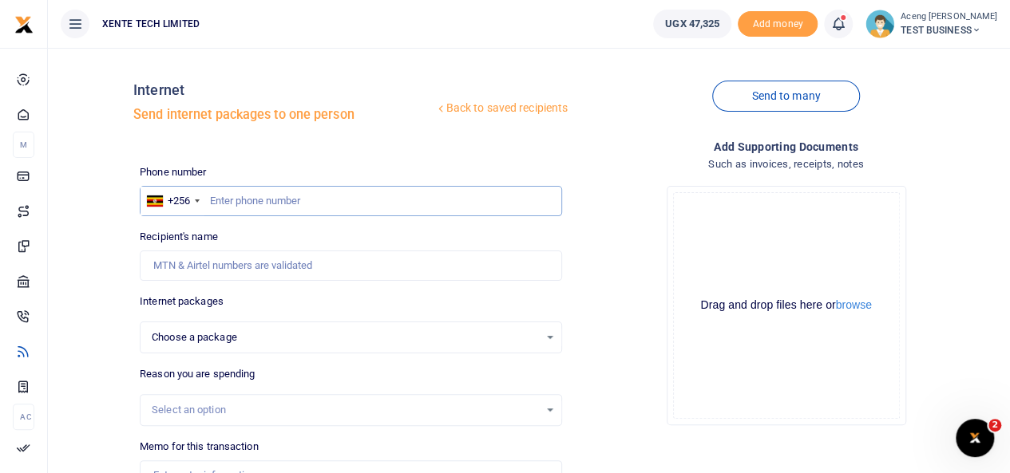
click at [246, 201] on input "text" at bounding box center [351, 201] width 422 height 30
type input "772644350"
select select
type input "Monica Aceng"
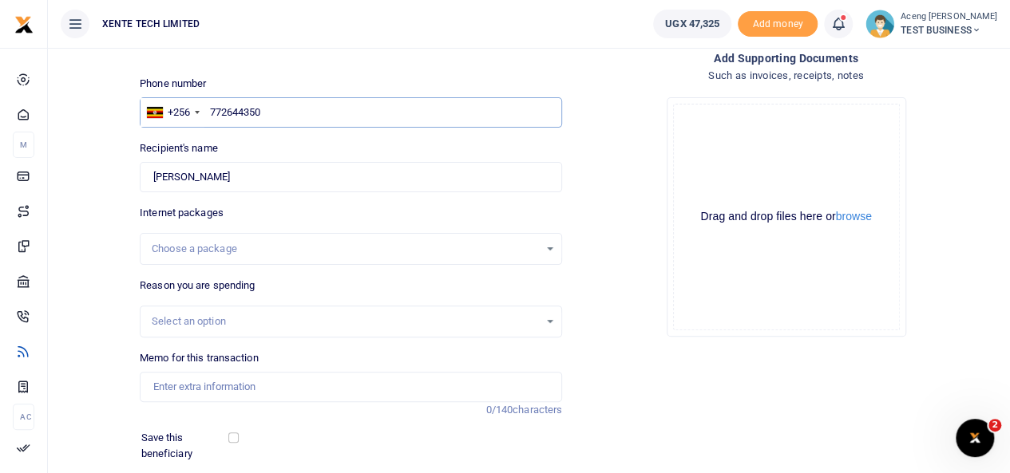
scroll to position [90, 0]
type input "772644350"
click at [246, 245] on div "Choose a package" at bounding box center [345, 247] width 387 height 16
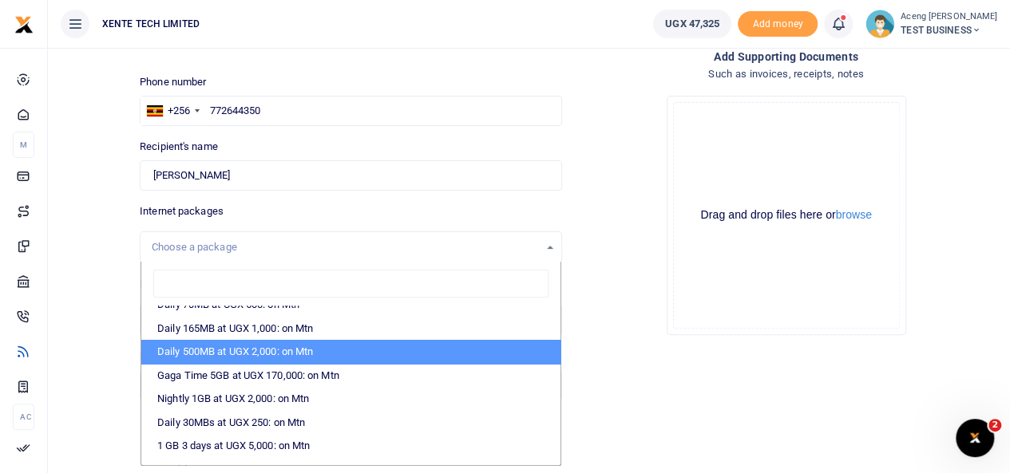
scroll to position [0, 0]
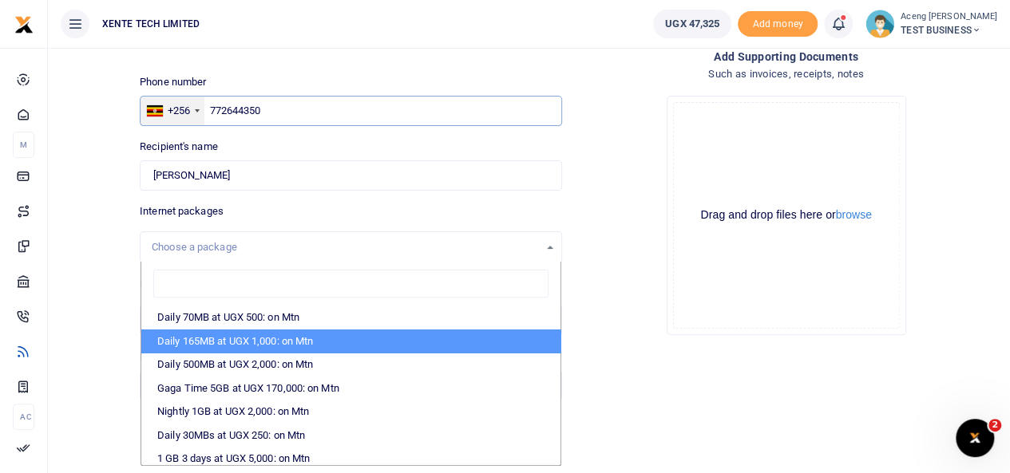
drag, startPoint x: 267, startPoint y: 116, endPoint x: 188, endPoint y: 104, distance: 79.9
click at [188, 104] on div "+256 Uganda +256 772644350" at bounding box center [351, 111] width 422 height 30
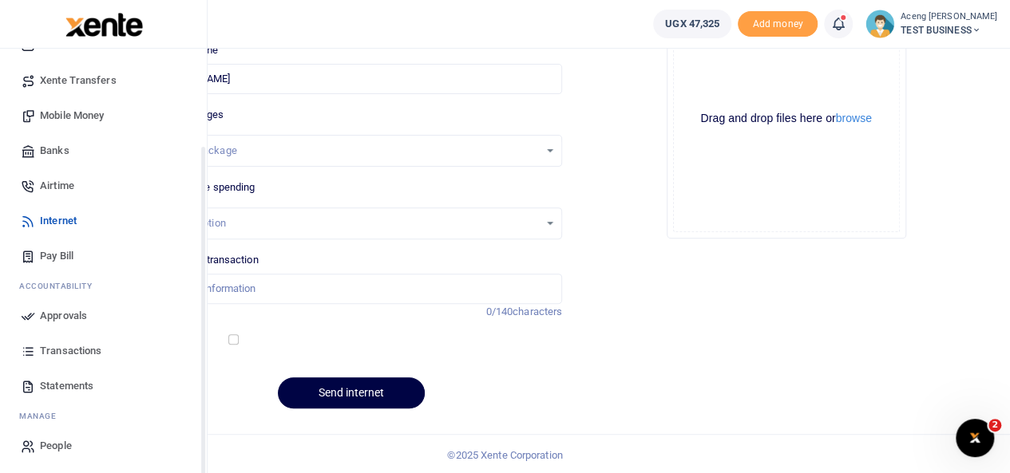
scroll to position [131, 0]
click at [66, 317] on span "Approvals" at bounding box center [63, 314] width 47 height 16
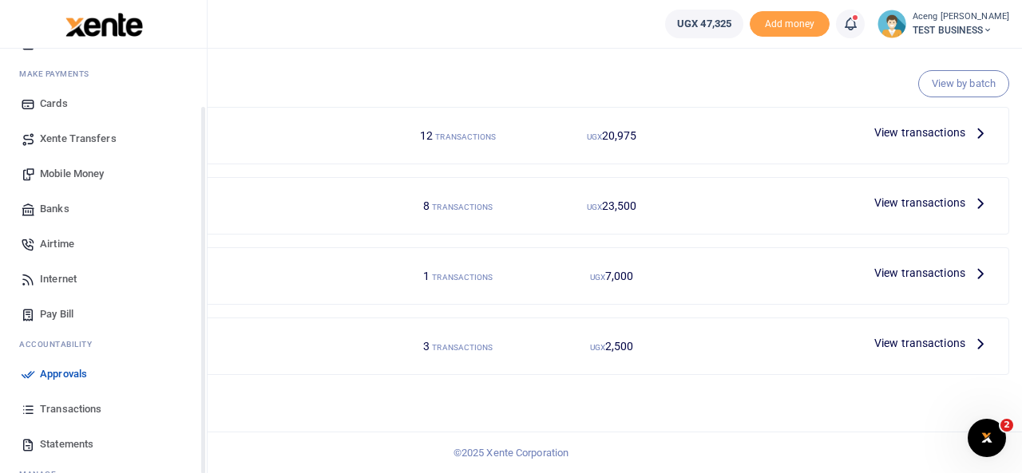
scroll to position [77, 0]
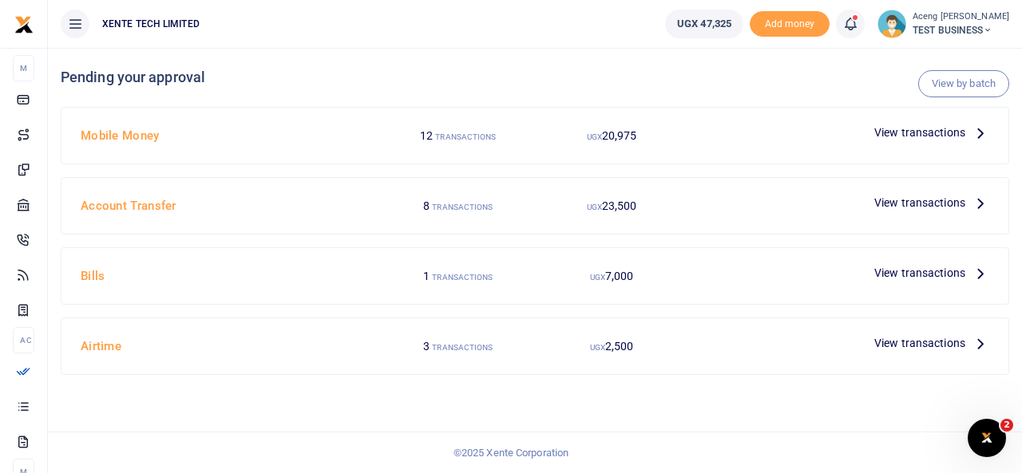
click at [858, 23] on icon at bounding box center [850, 24] width 16 height 18
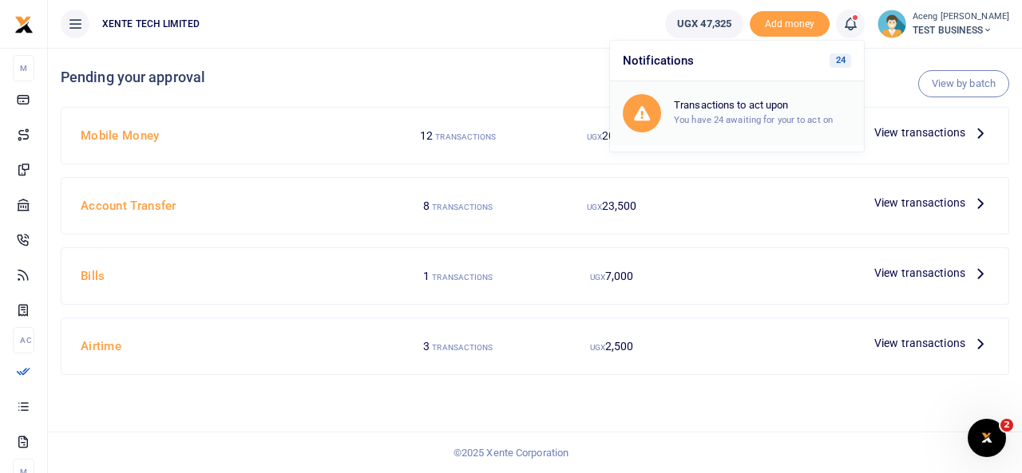
click at [752, 107] on h6 "Transactions to act upon" at bounding box center [762, 105] width 177 height 13
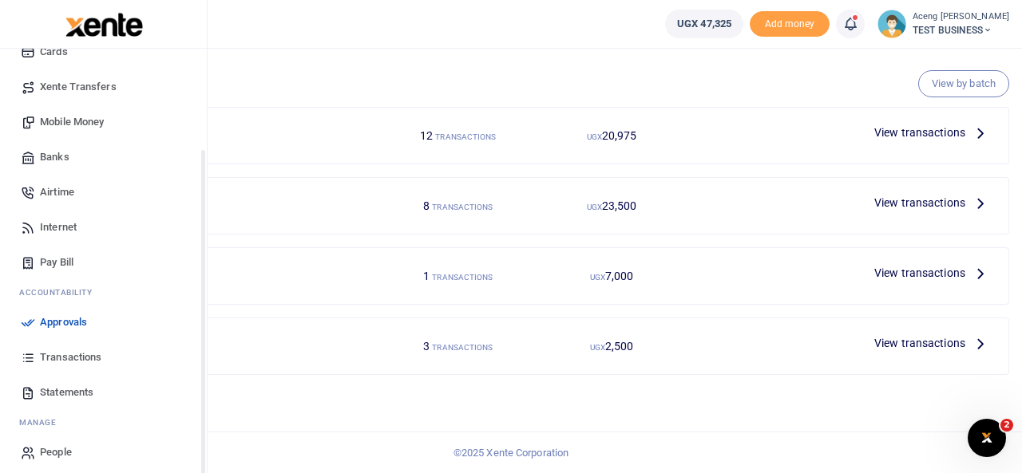
scroll to position [131, 0]
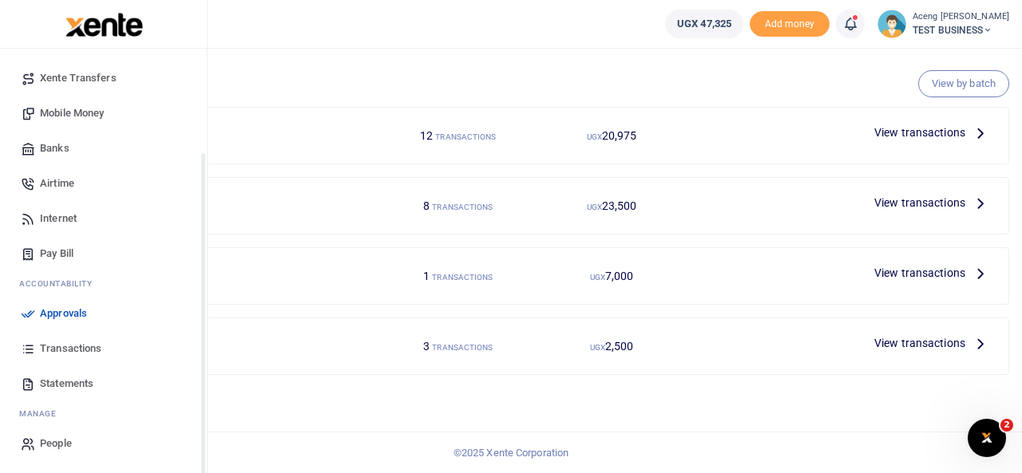
click at [65, 349] on span "Transactions" at bounding box center [70, 349] width 61 height 16
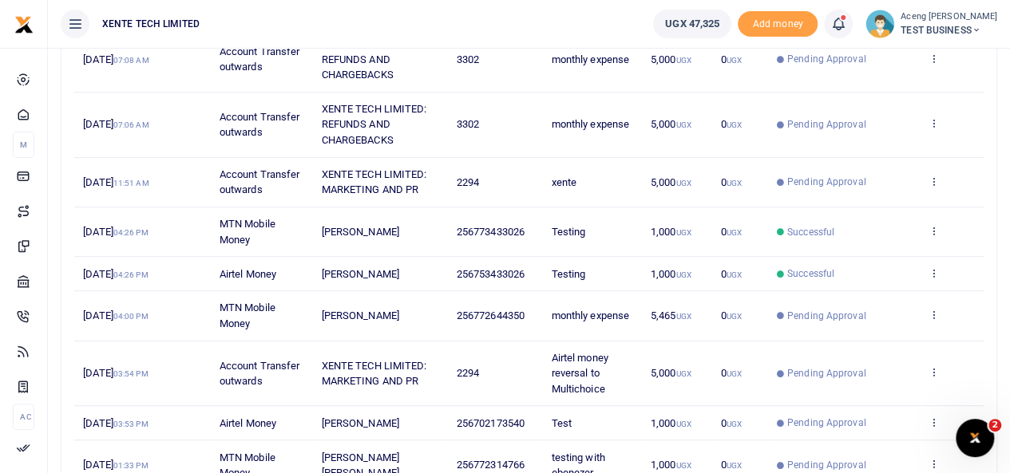
scroll to position [324, 0]
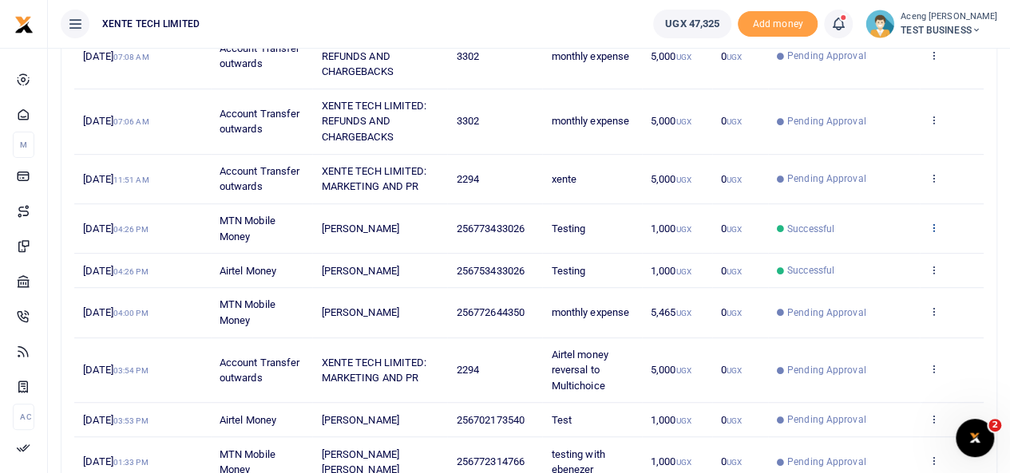
click at [933, 222] on icon at bounding box center [933, 227] width 10 height 11
click at [856, 250] on link "View details" at bounding box center [876, 253] width 126 height 22
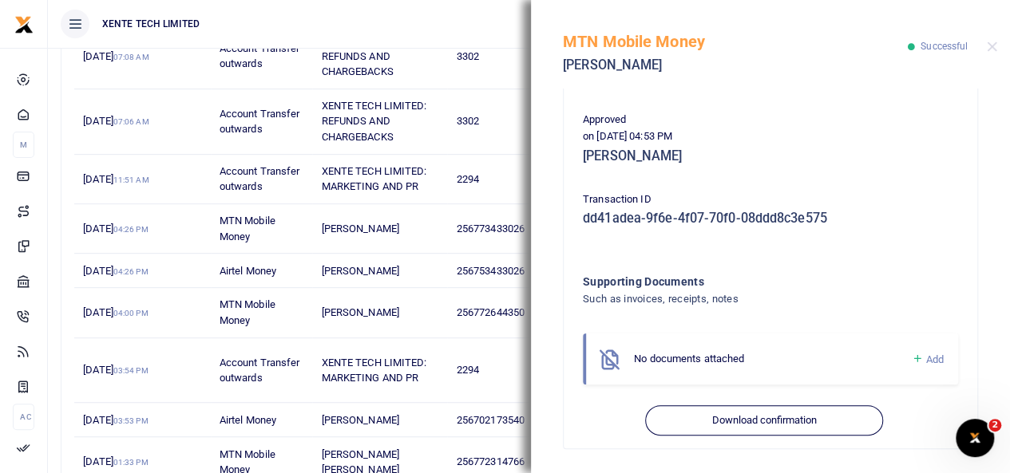
scroll to position [0, 0]
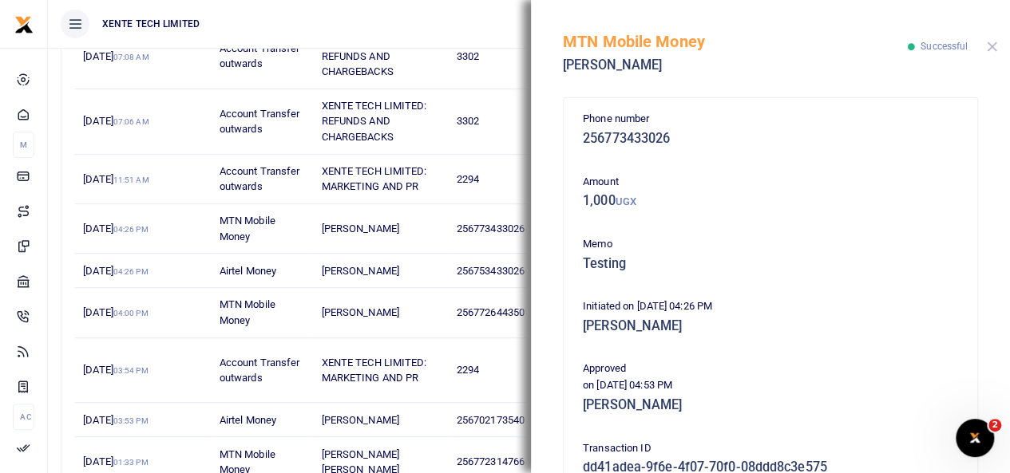
click at [991, 46] on button "Close" at bounding box center [992, 47] width 10 height 10
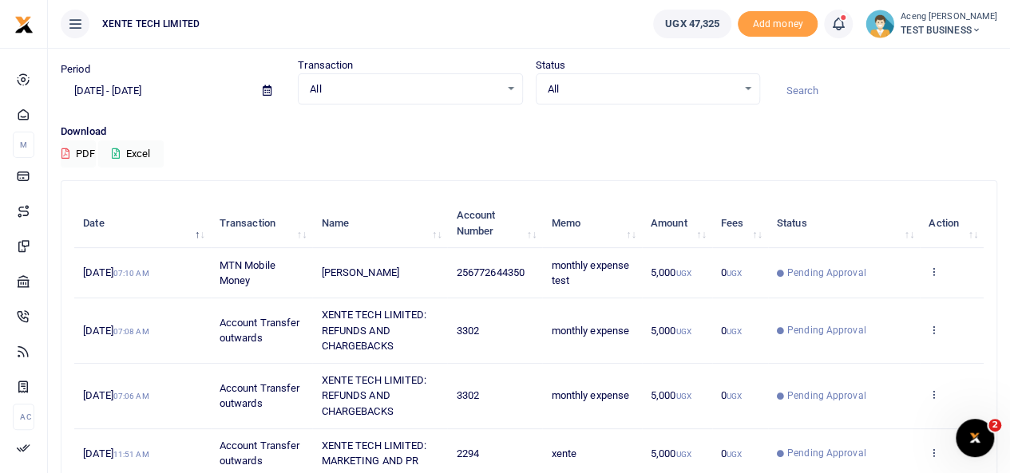
scroll to position [6, 0]
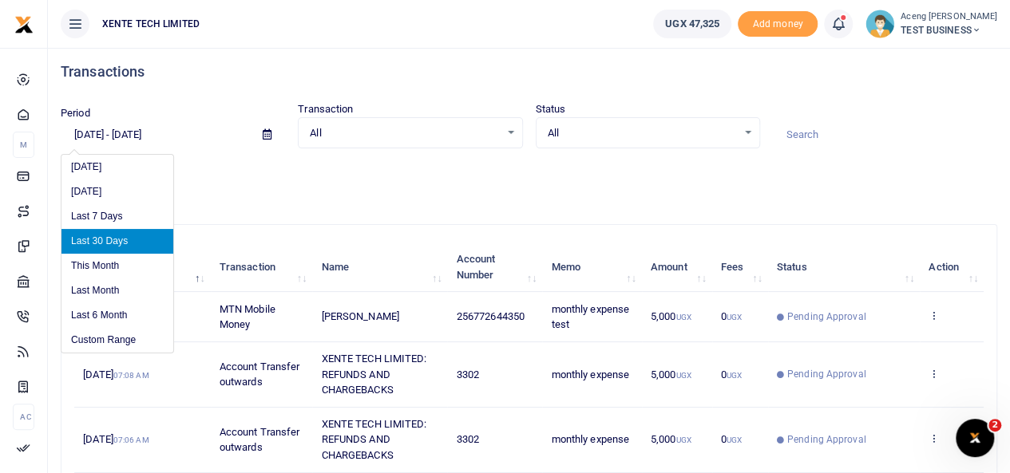
click at [144, 137] on input "[DATE] - [DATE]" at bounding box center [155, 134] width 189 height 27
click at [117, 336] on li "Custom Range" at bounding box center [117, 340] width 112 height 25
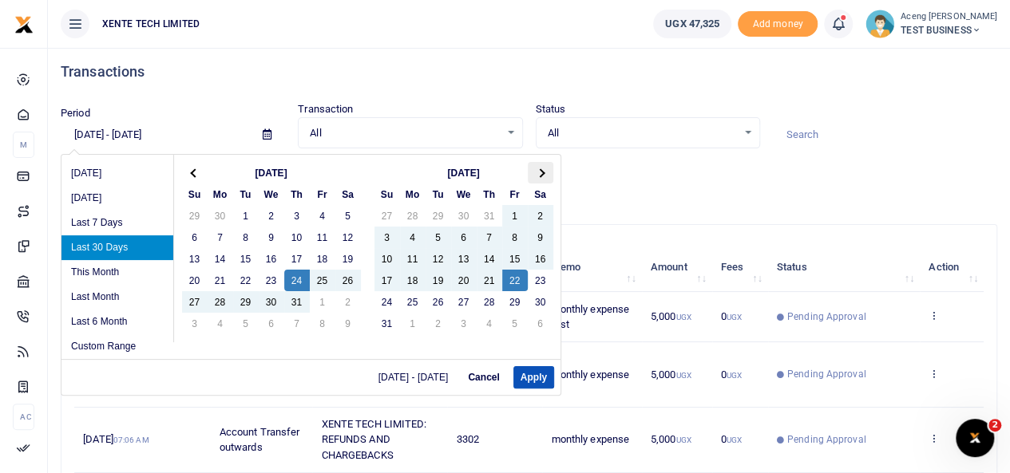
click at [542, 165] on th at bounding box center [541, 173] width 26 height 22
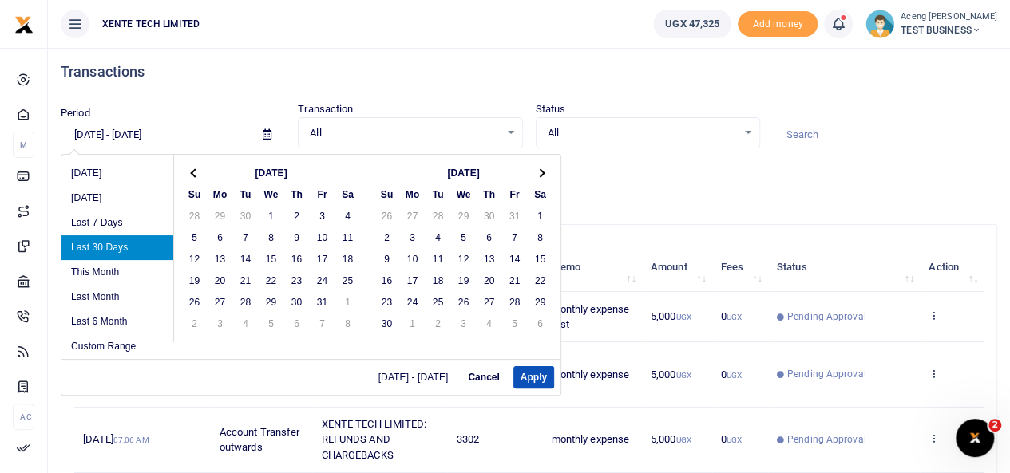
click at [542, 165] on th at bounding box center [541, 173] width 26 height 22
click at [328, 200] on th "Fr" at bounding box center [323, 195] width 26 height 22
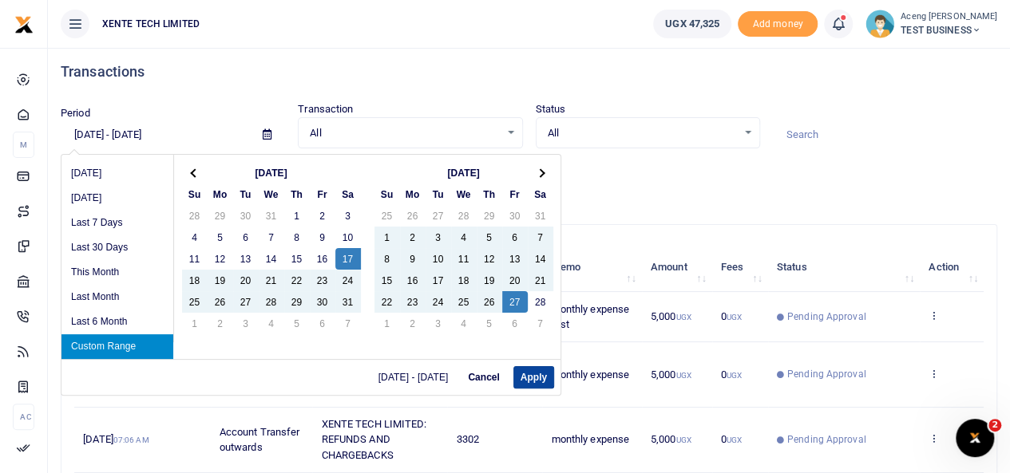
click at [528, 381] on button "Apply" at bounding box center [533, 377] width 41 height 22
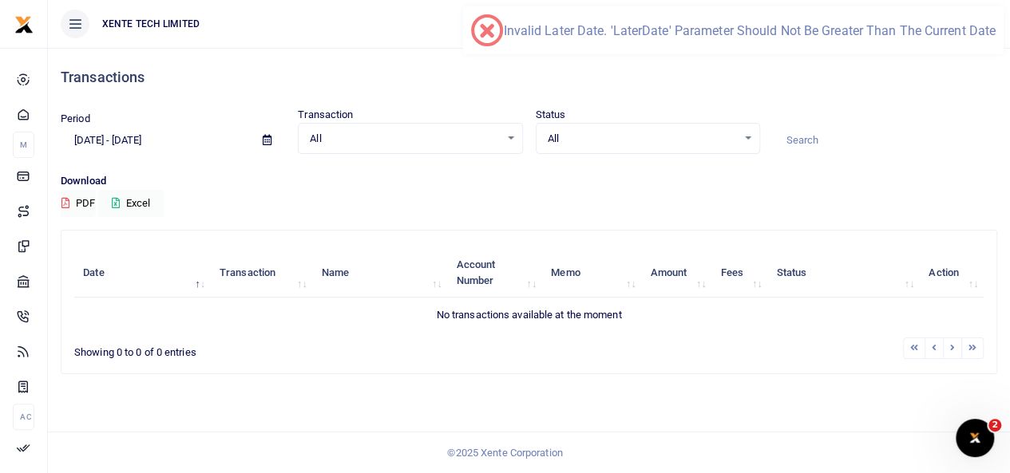
scroll to position [0, 0]
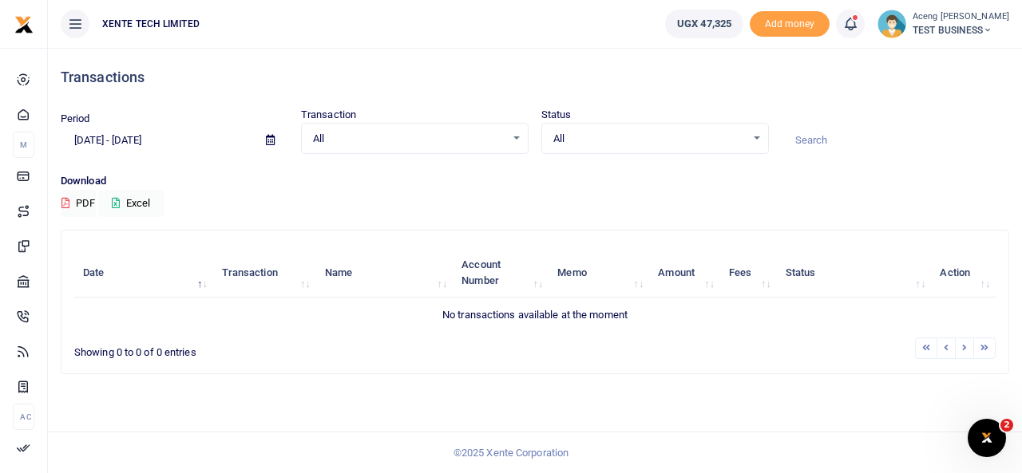
click at [186, 139] on input "01/17/2026 - 02/27/2026" at bounding box center [157, 140] width 192 height 27
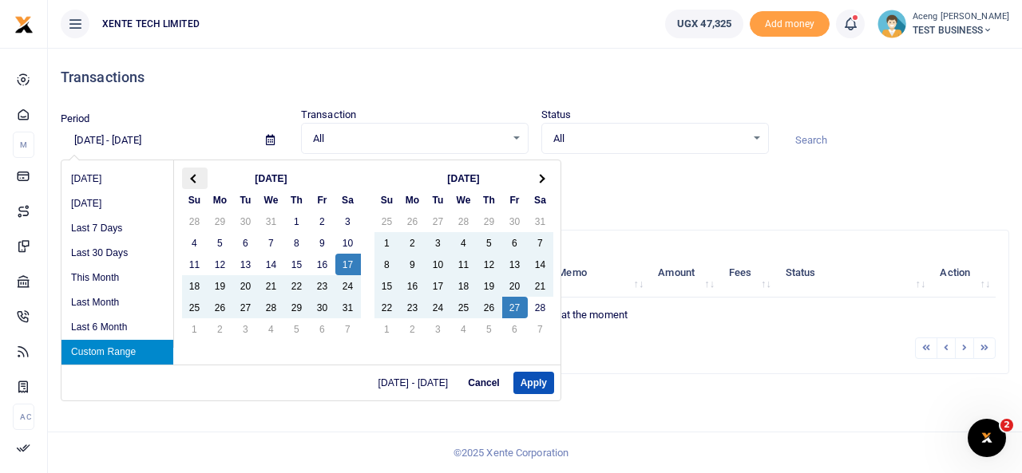
click at [193, 180] on span at bounding box center [194, 178] width 9 height 9
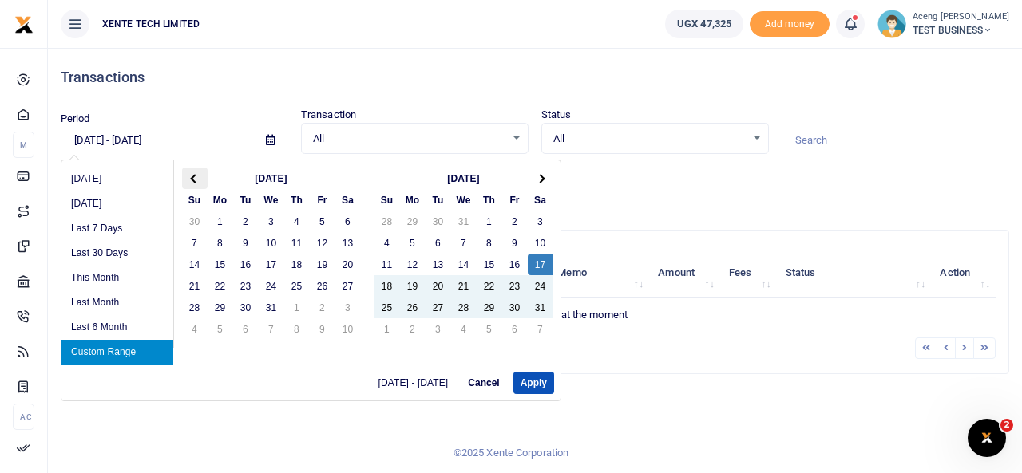
click at [195, 172] on th at bounding box center [195, 179] width 26 height 22
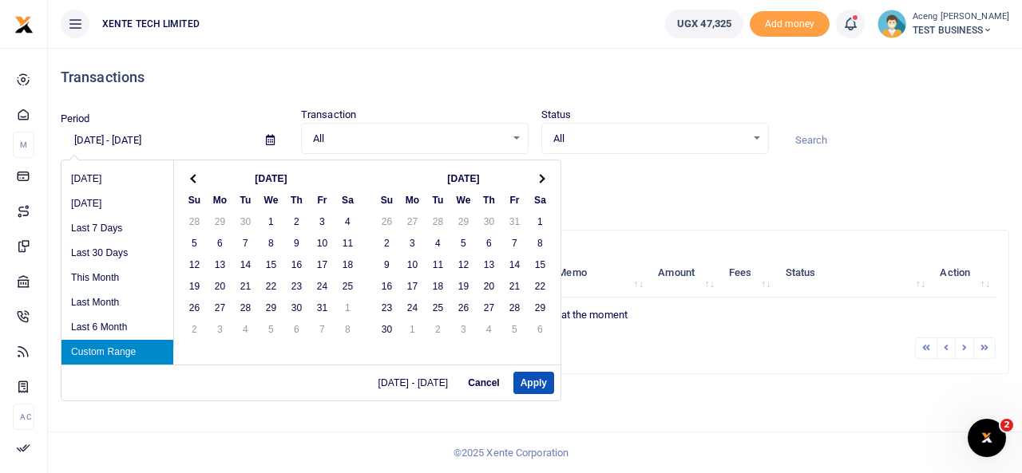
click at [195, 172] on th at bounding box center [195, 179] width 26 height 22
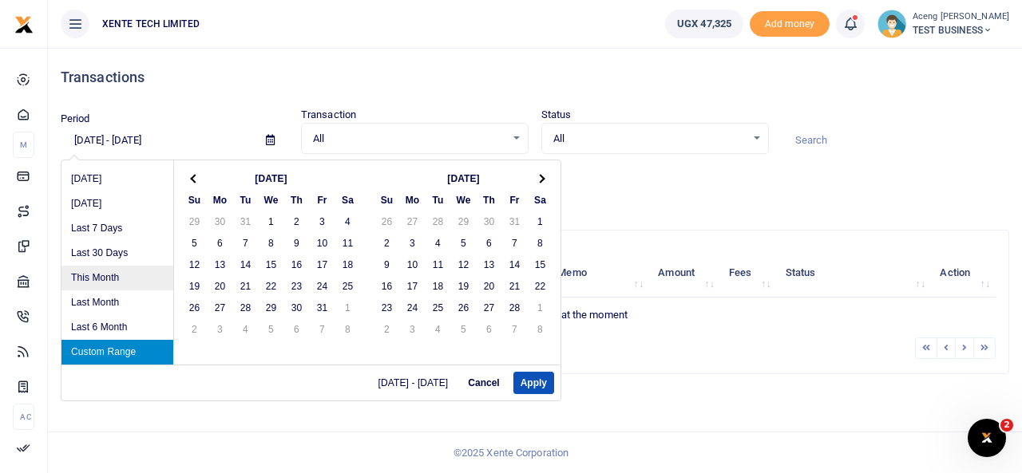
click at [99, 280] on li "This Month" at bounding box center [117, 278] width 112 height 25
type input "08/01/2025 - 08/31/2025"
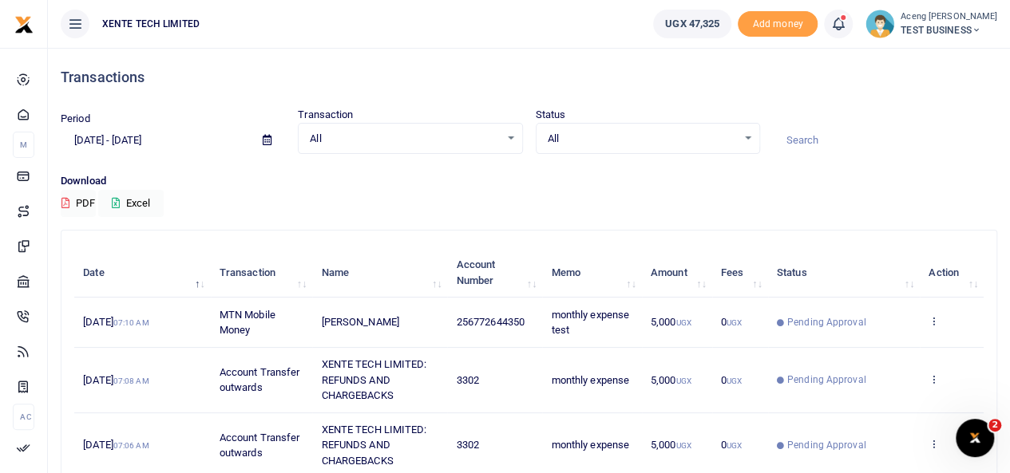
click at [452, 144] on span "All" at bounding box center [404, 139] width 189 height 16
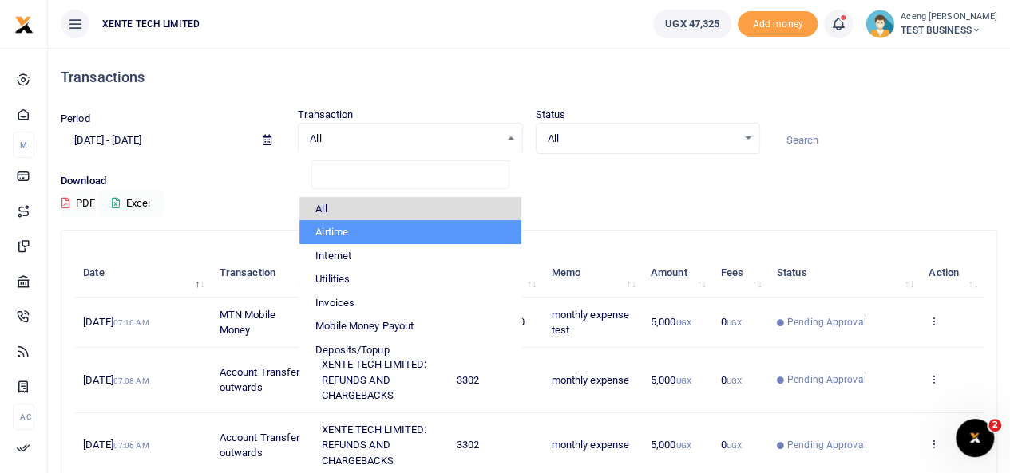
click at [664, 130] on div "All Select an option..." at bounding box center [647, 139] width 223 height 18
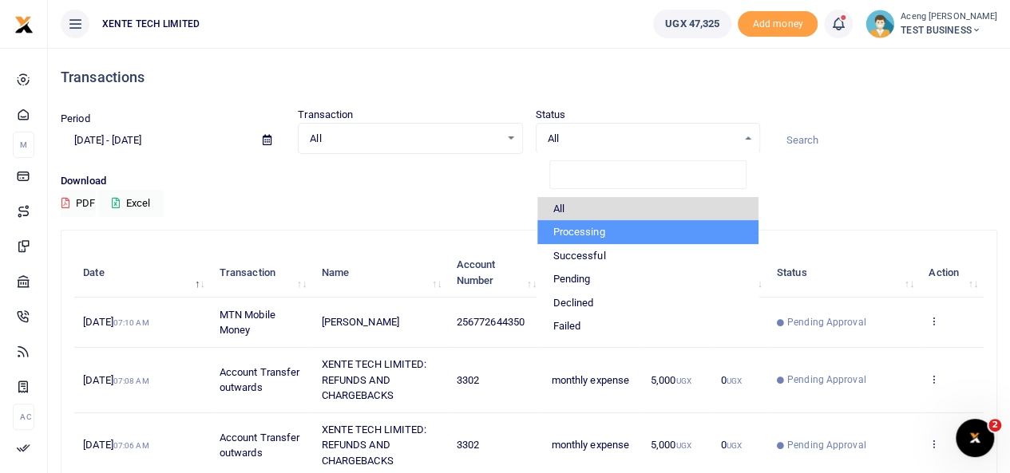
click at [453, 97] on div "Transactions" at bounding box center [529, 77] width 936 height 59
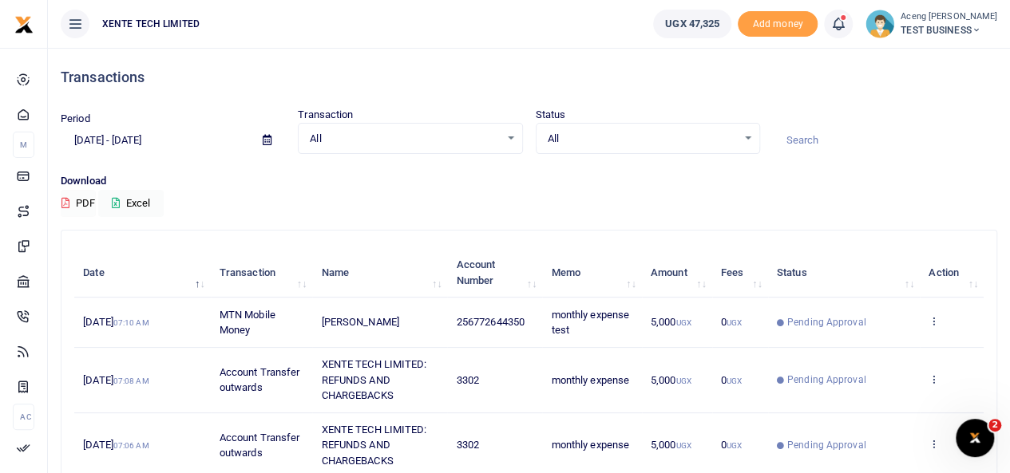
click at [80, 200] on button "PDF" at bounding box center [78, 203] width 35 height 27
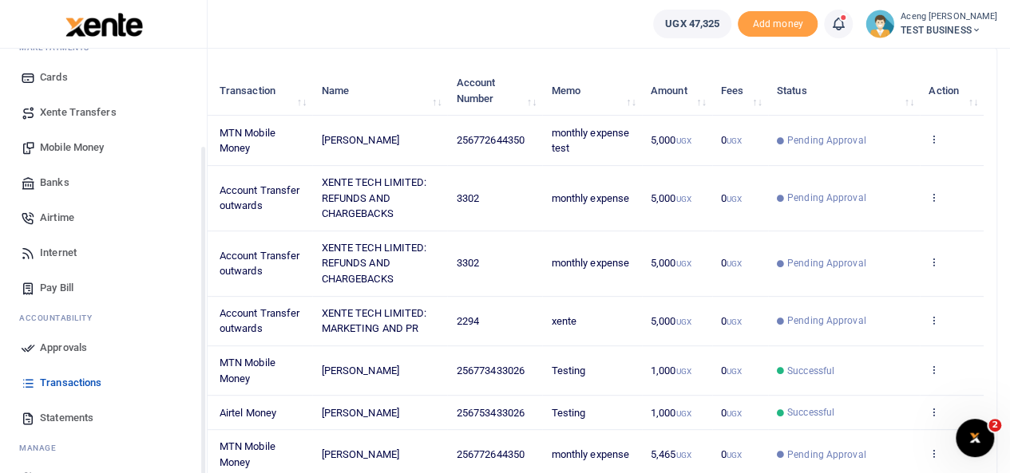
scroll to position [131, 0]
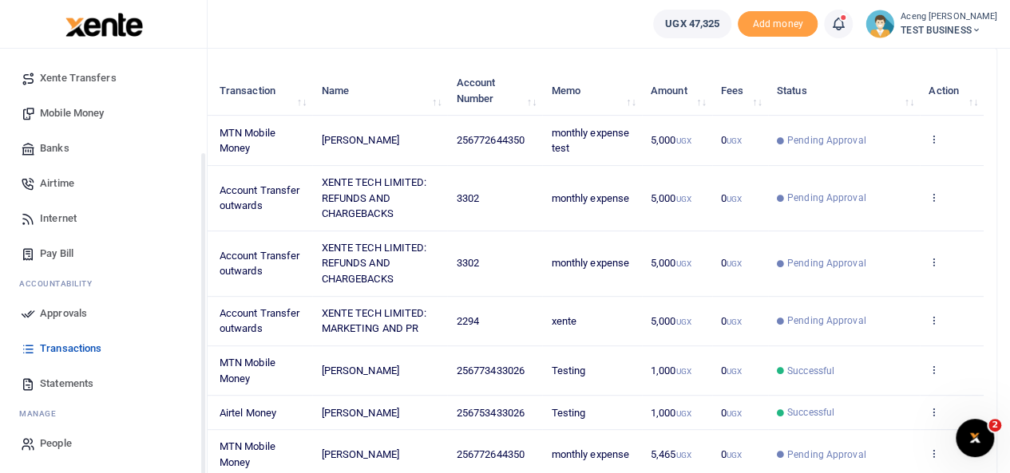
click at [46, 385] on span "Statements" at bounding box center [66, 384] width 53 height 16
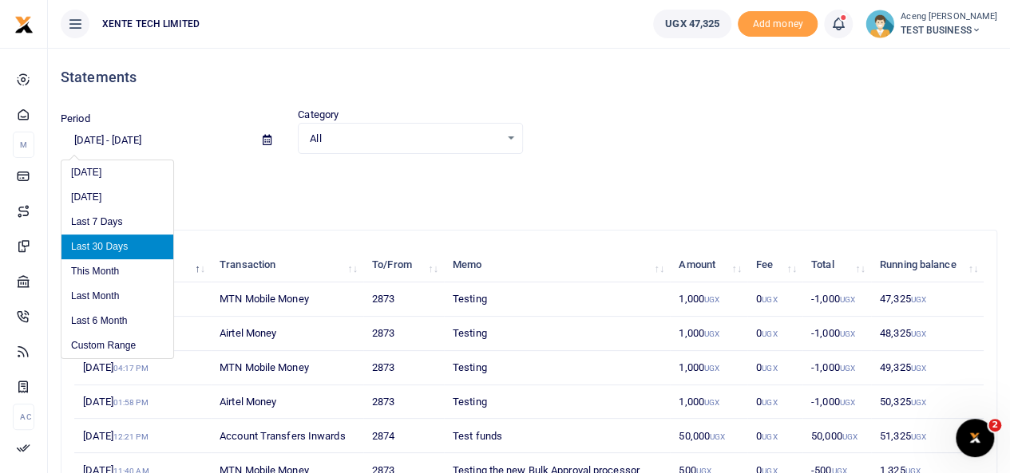
click at [168, 137] on input "[DATE] - [DATE]" at bounding box center [155, 140] width 189 height 27
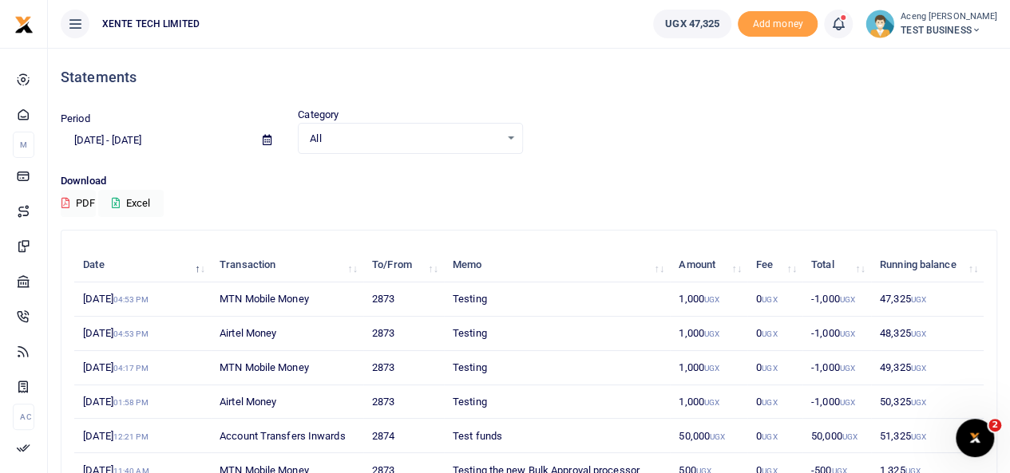
click at [373, 137] on span "All" at bounding box center [404, 139] width 189 height 16
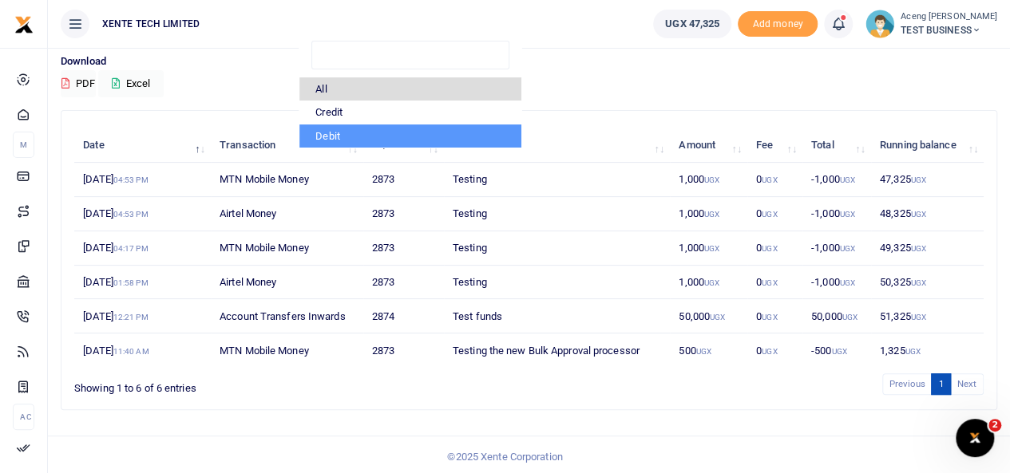
scroll to position [32, 0]
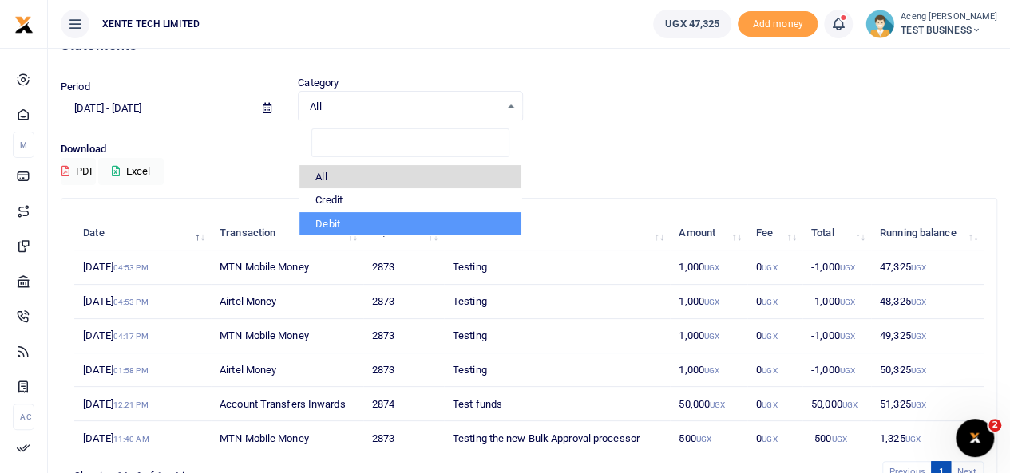
click at [693, 104] on div "Period [DATE] - [DATE] Category All Select an option... All Credit Debit All Cr…" at bounding box center [528, 98] width 949 height 47
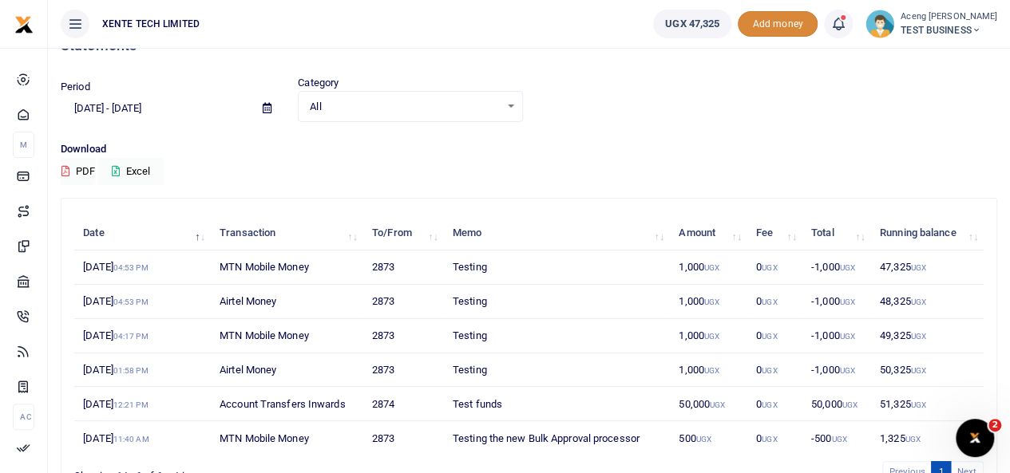
click at [795, 30] on span "Add money" at bounding box center [778, 24] width 80 height 26
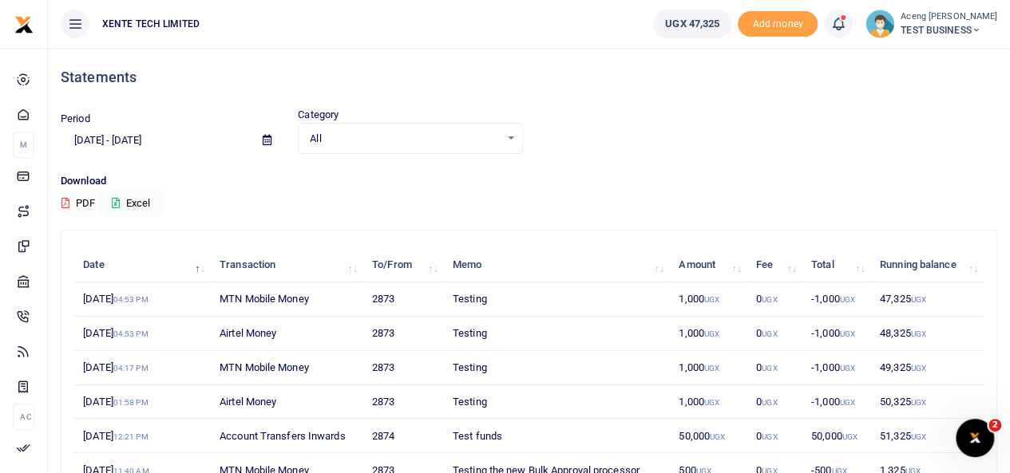
scroll to position [14, 0]
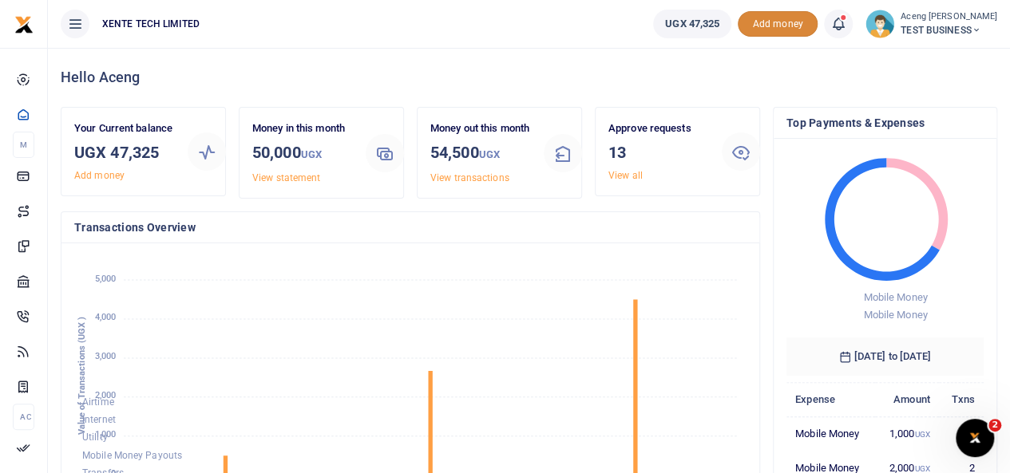
click at [805, 24] on span "Add money" at bounding box center [778, 24] width 80 height 26
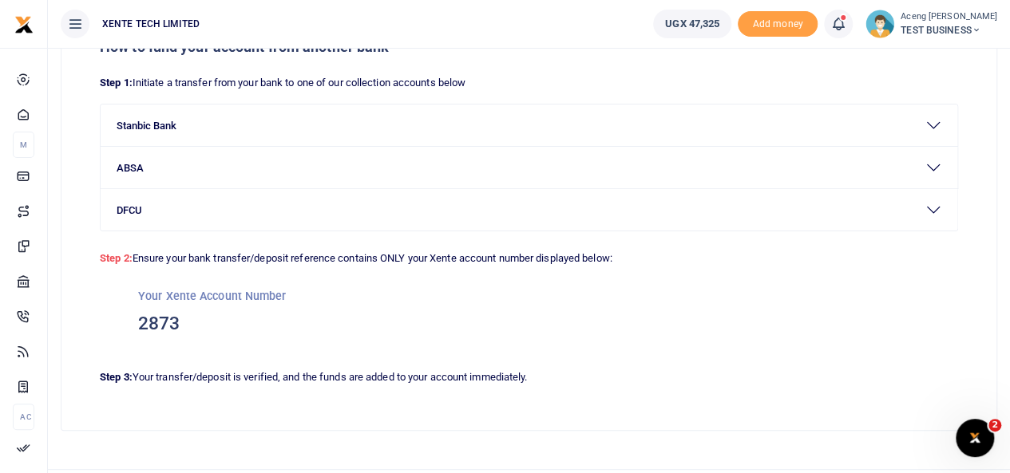
scroll to position [97, 0]
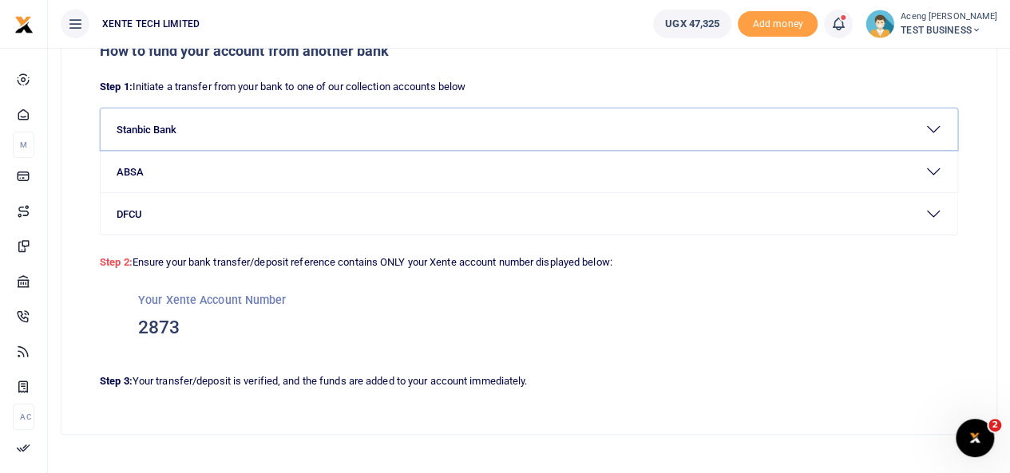
click at [226, 143] on button "Stanbic Bank" at bounding box center [529, 130] width 857 height 42
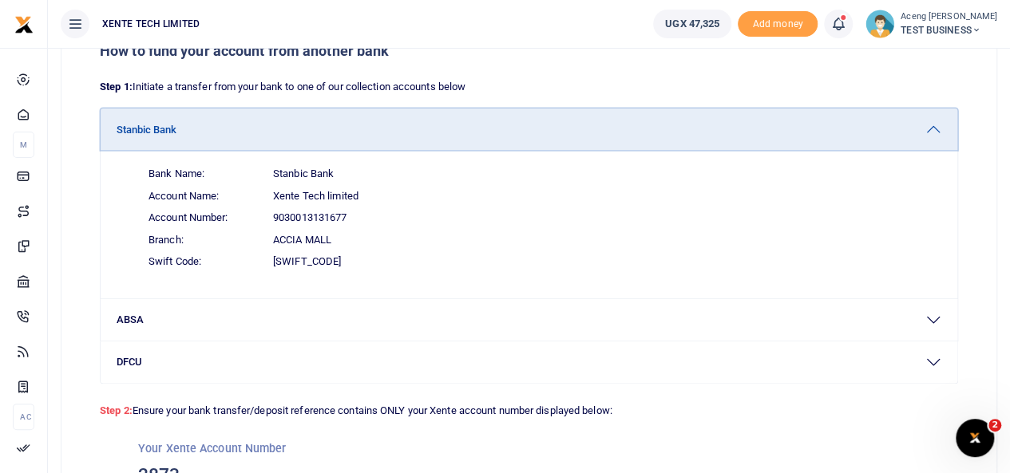
click at [238, 139] on button "Stanbic Bank" at bounding box center [529, 130] width 857 height 42
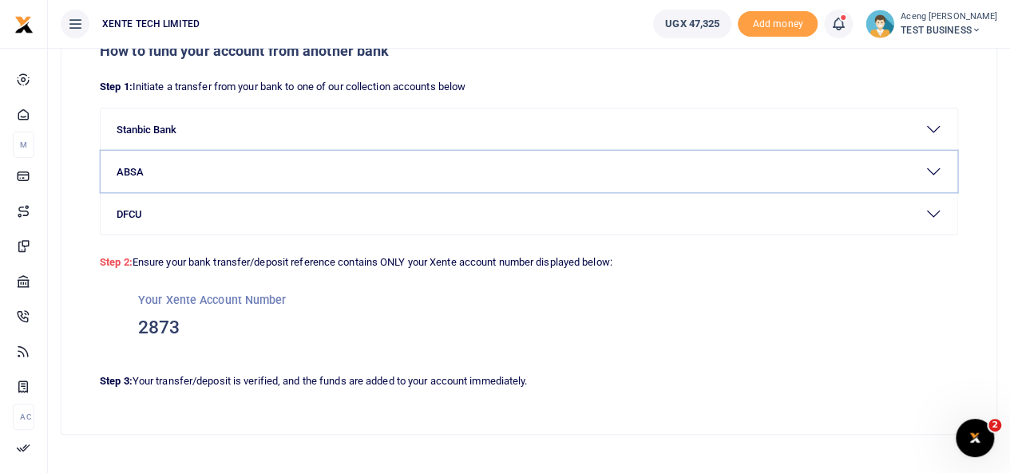
click at [228, 159] on button "ABSA" at bounding box center [529, 172] width 857 height 42
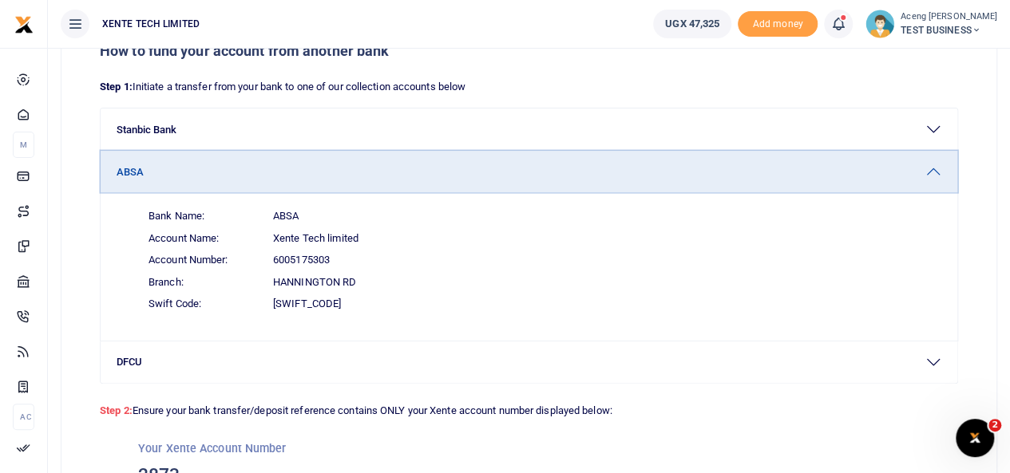
click at [200, 172] on button "ABSA" at bounding box center [529, 172] width 857 height 42
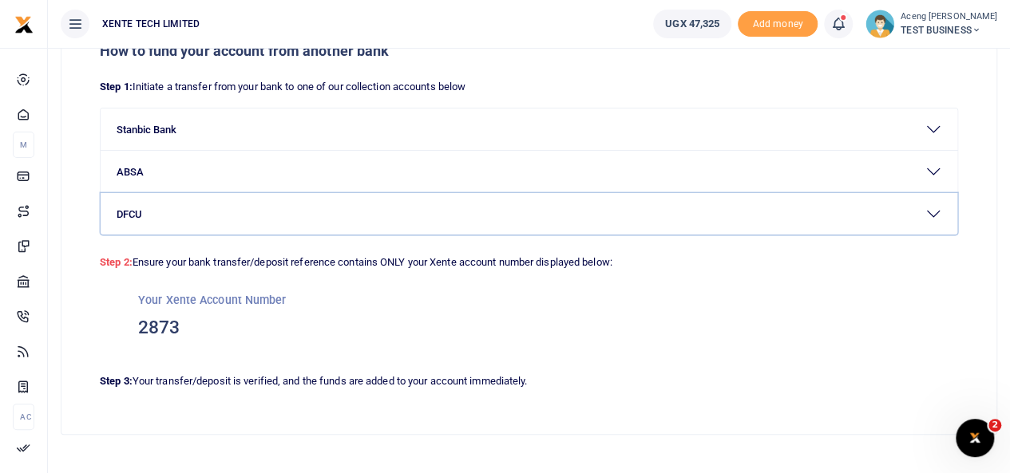
click at [189, 215] on button "DFCU" at bounding box center [529, 214] width 857 height 42
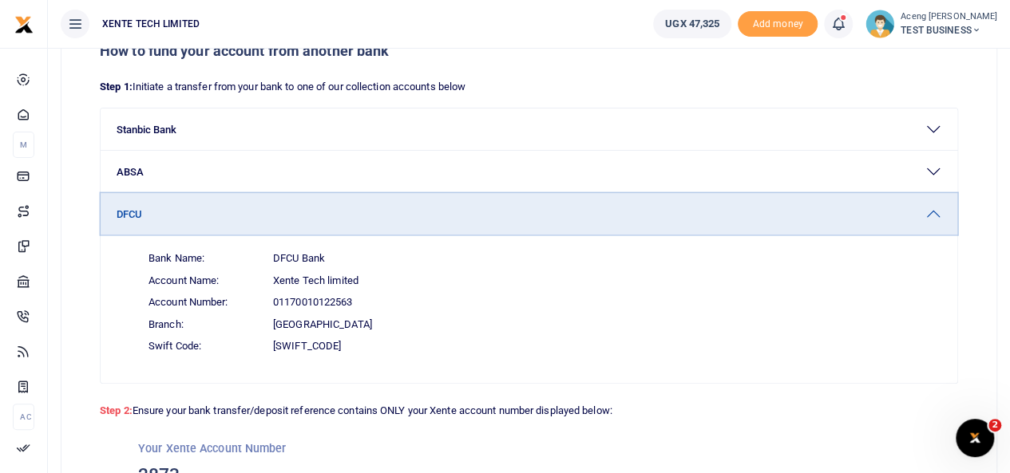
click at [213, 231] on button "DFCU" at bounding box center [529, 214] width 857 height 42
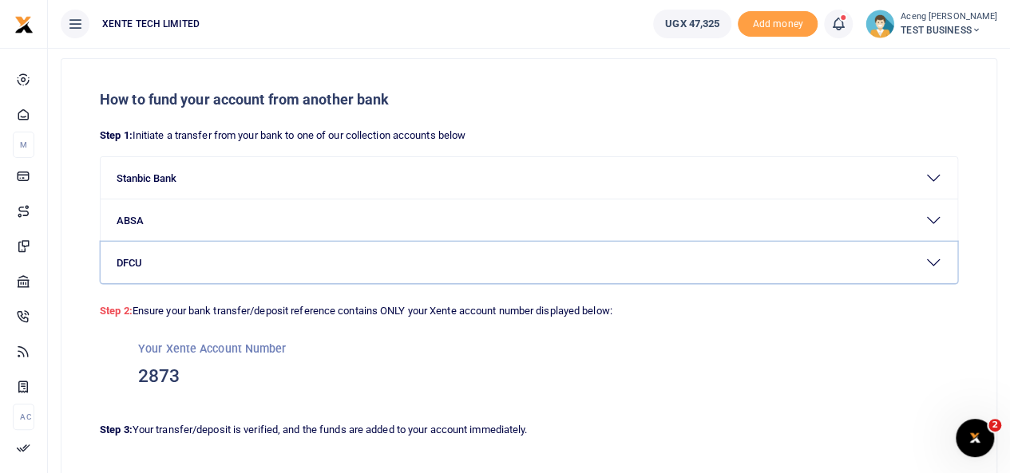
scroll to position [49, 0]
click at [923, 258] on button "DFCU" at bounding box center [529, 262] width 857 height 42
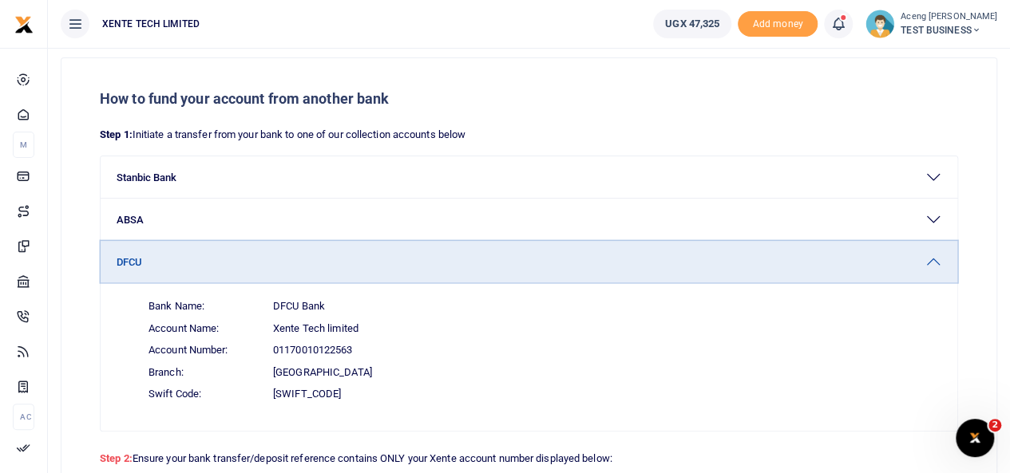
click at [923, 258] on button "DFCU" at bounding box center [529, 262] width 857 height 42
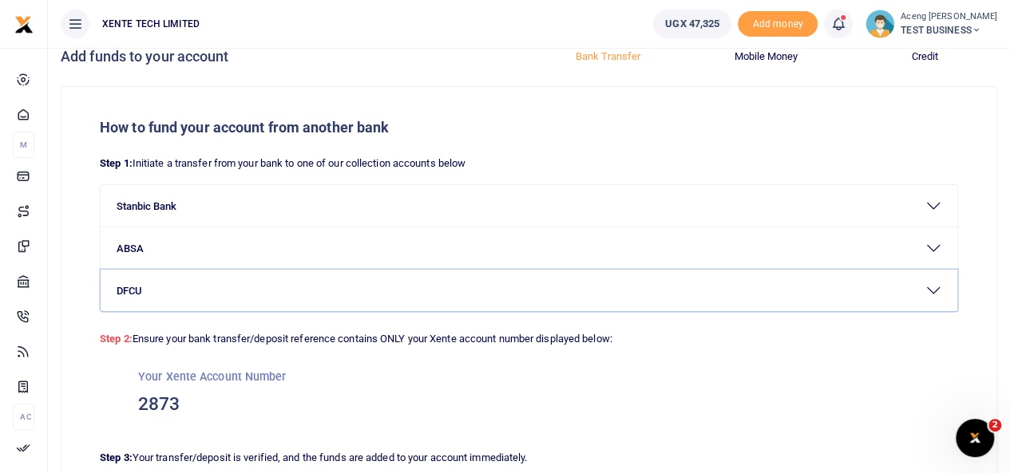
scroll to position [19, 0]
